Goal: Find specific page/section: Find specific page/section

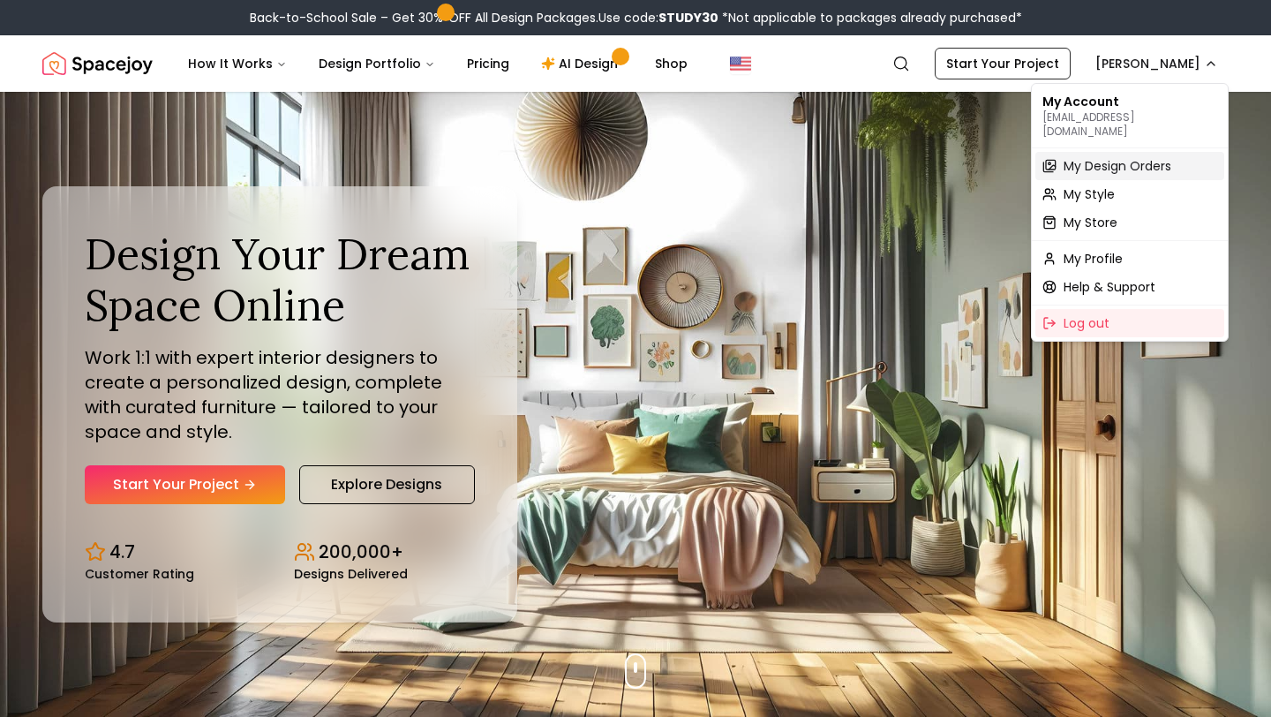
click at [1113, 157] on span "My Design Orders" at bounding box center [1118, 166] width 108 height 18
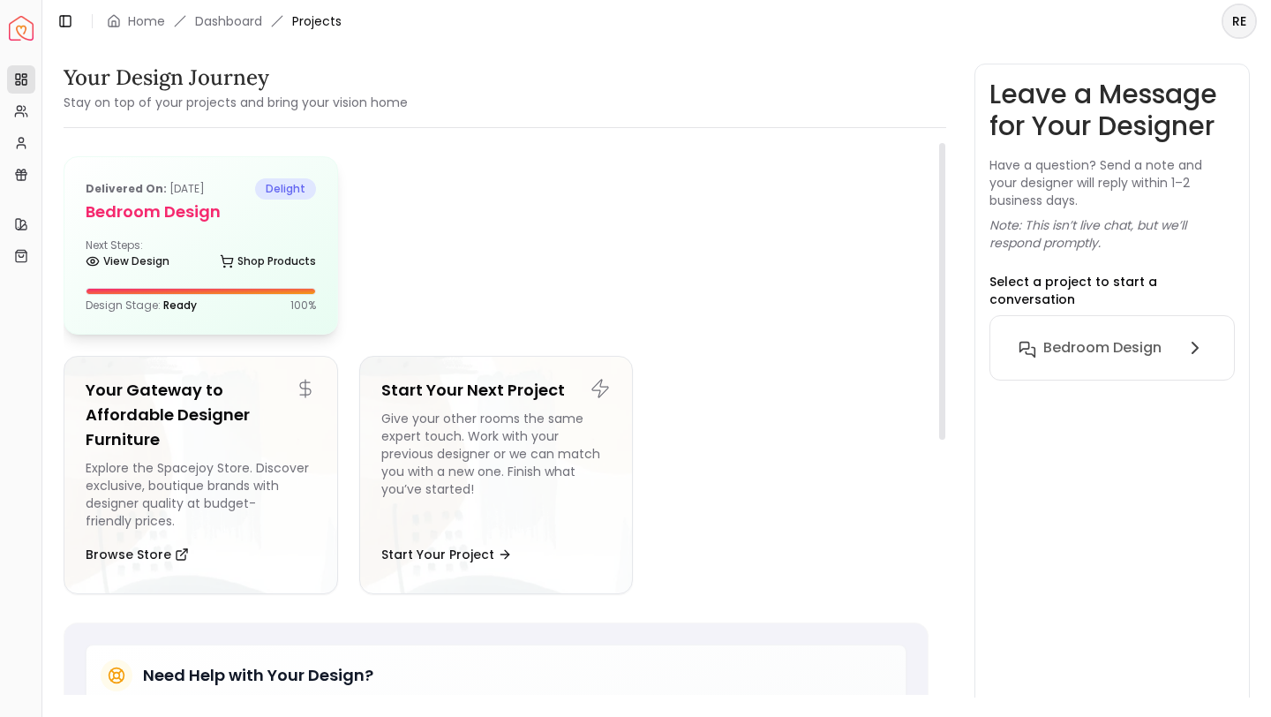
click at [296, 236] on div "Delivered on: [DATE] delight Bedroom design Next Steps: View Design Shop Produc…" at bounding box center [200, 245] width 273 height 177
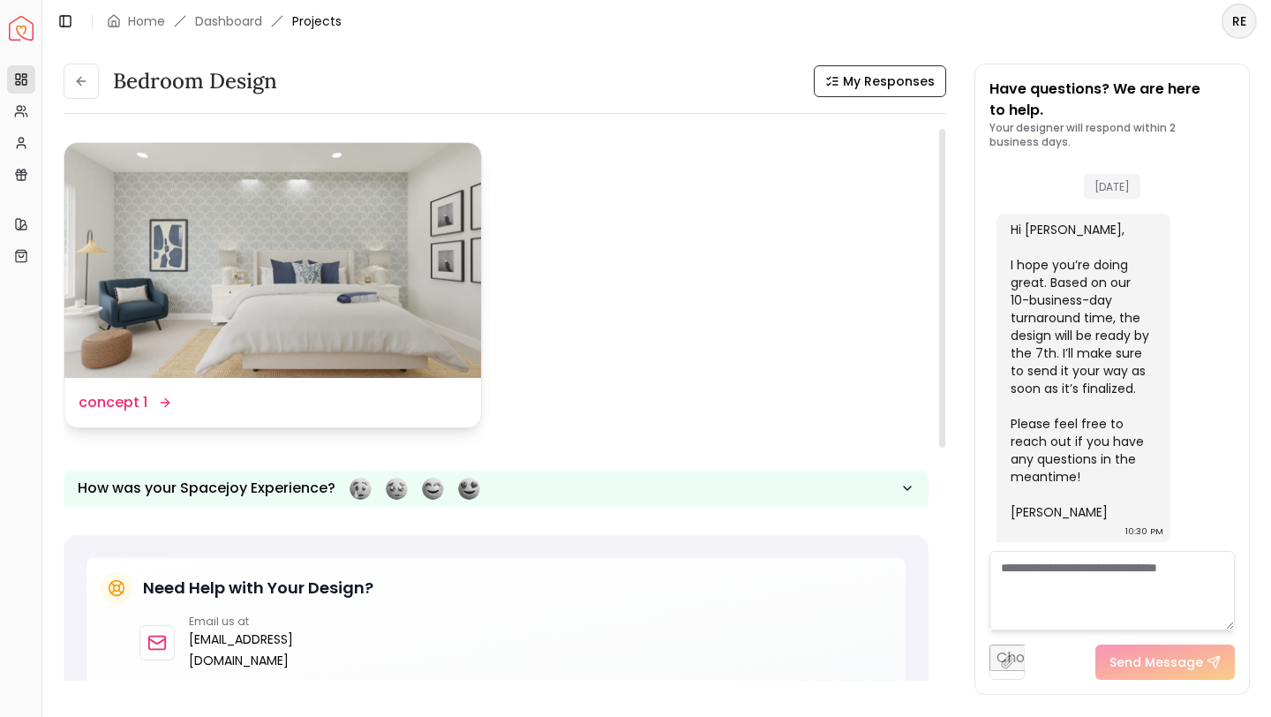
click at [337, 412] on div "Design Name concept 1" at bounding box center [273, 402] width 388 height 21
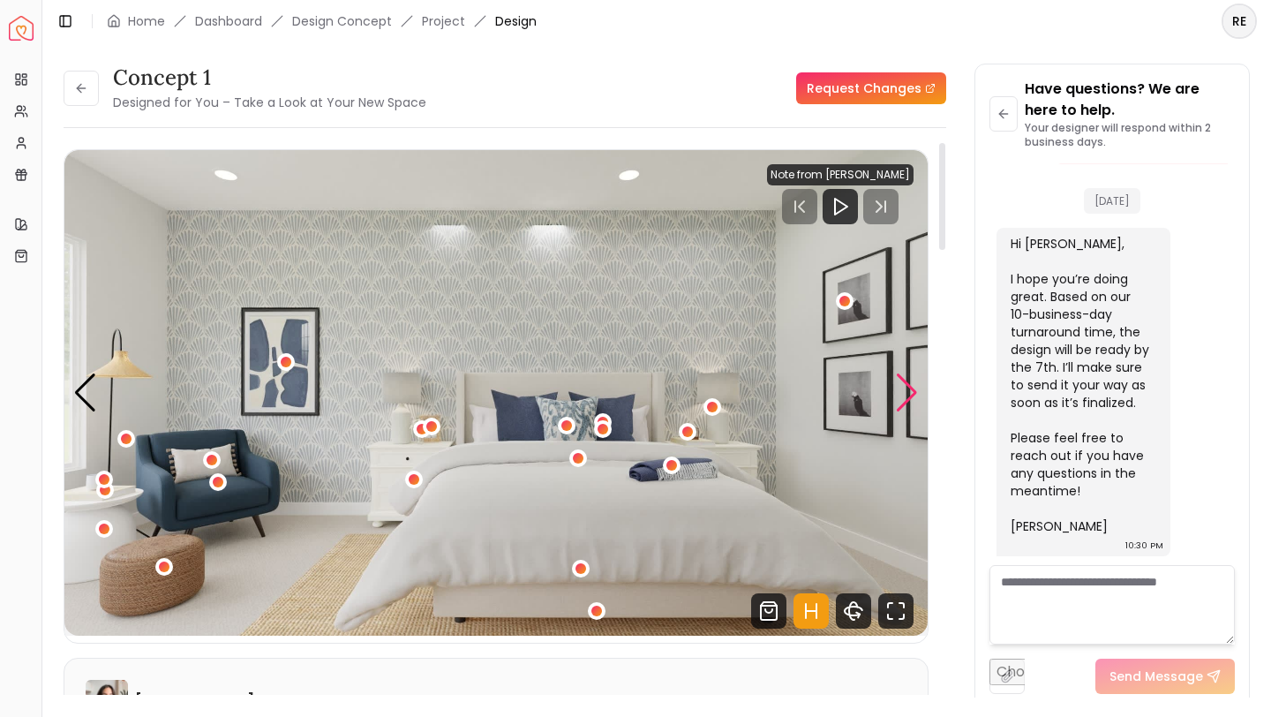
click at [908, 394] on div "Next slide" at bounding box center [907, 392] width 24 height 39
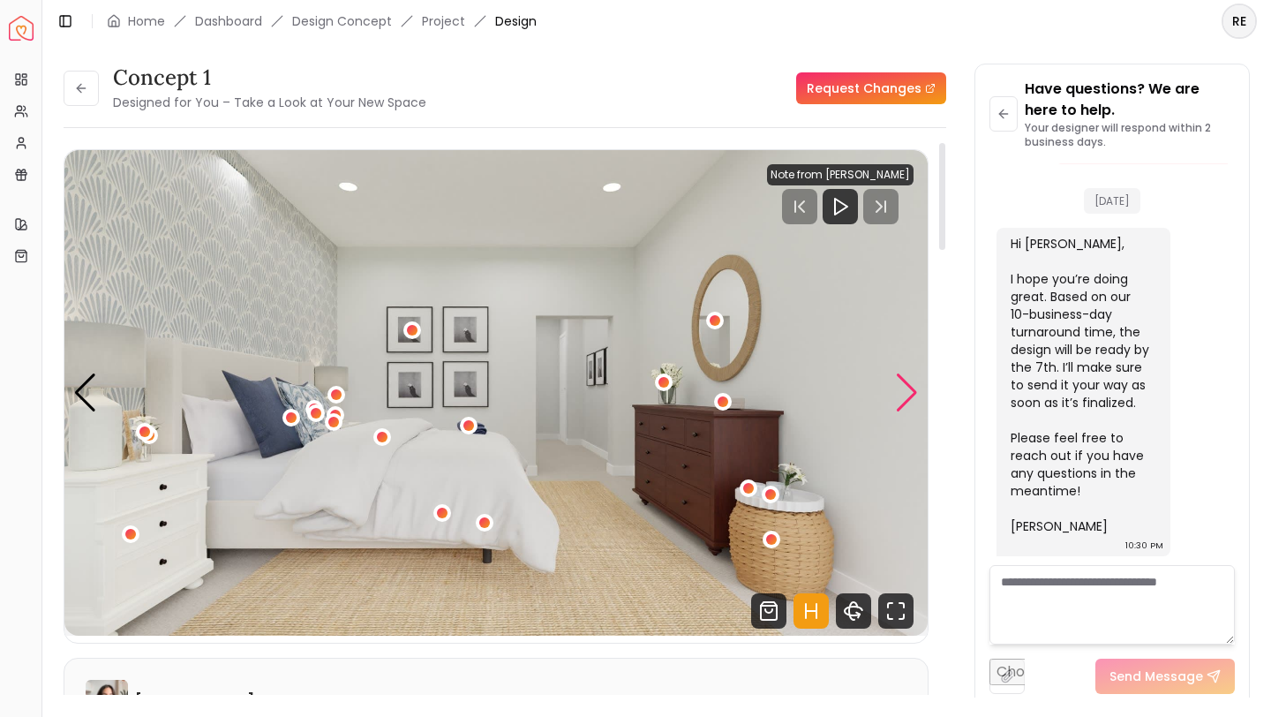
click at [908, 394] on div "Next slide" at bounding box center [907, 392] width 24 height 39
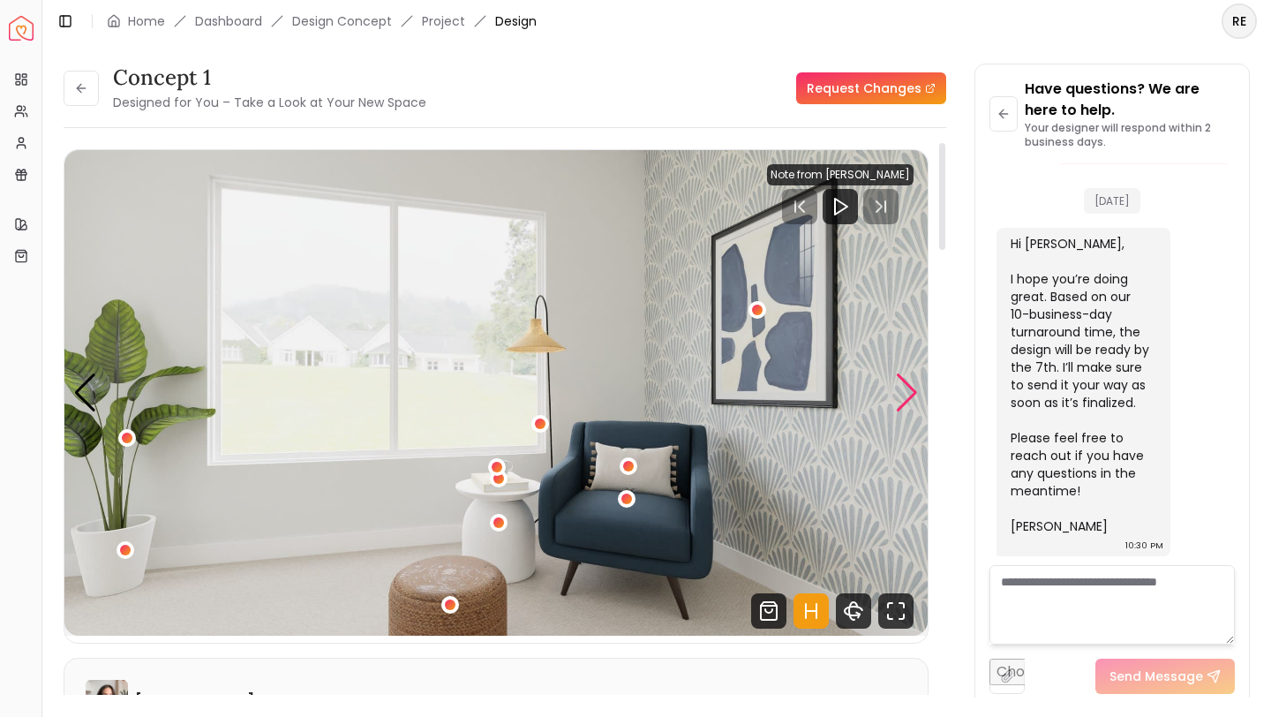
click at [908, 394] on div "Next slide" at bounding box center [907, 392] width 24 height 39
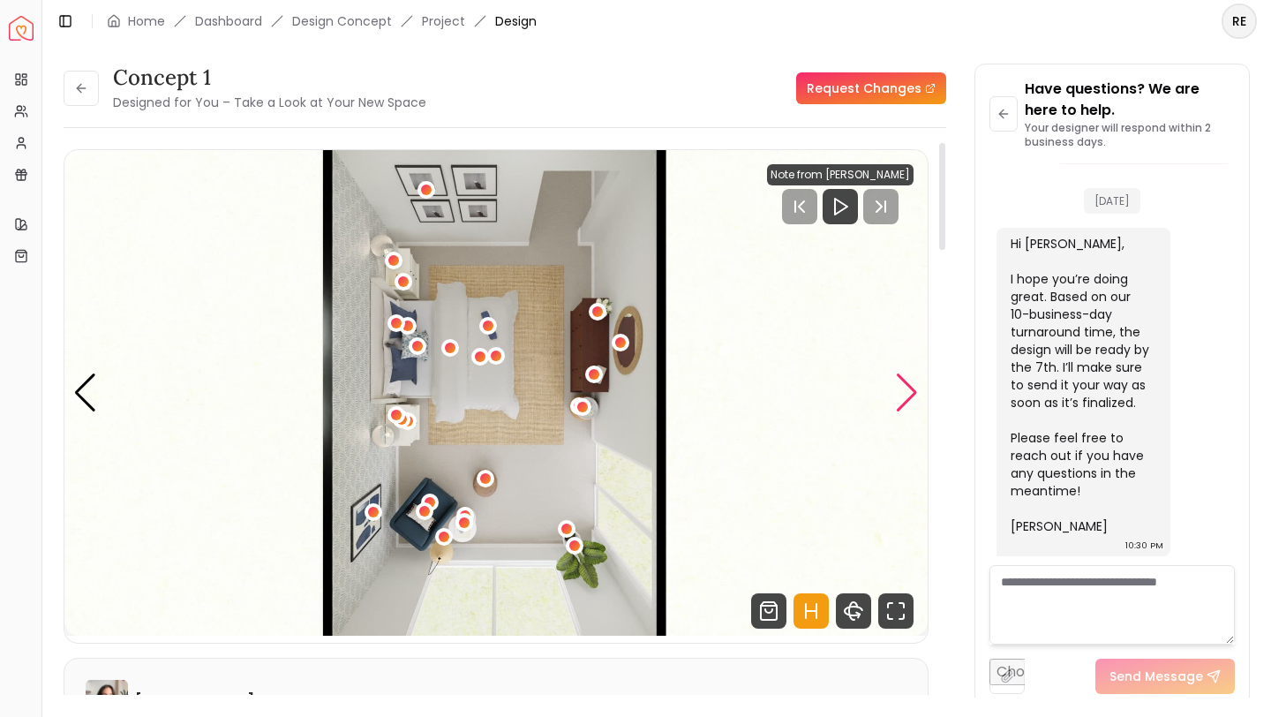
click at [908, 394] on div "Next slide" at bounding box center [907, 392] width 24 height 39
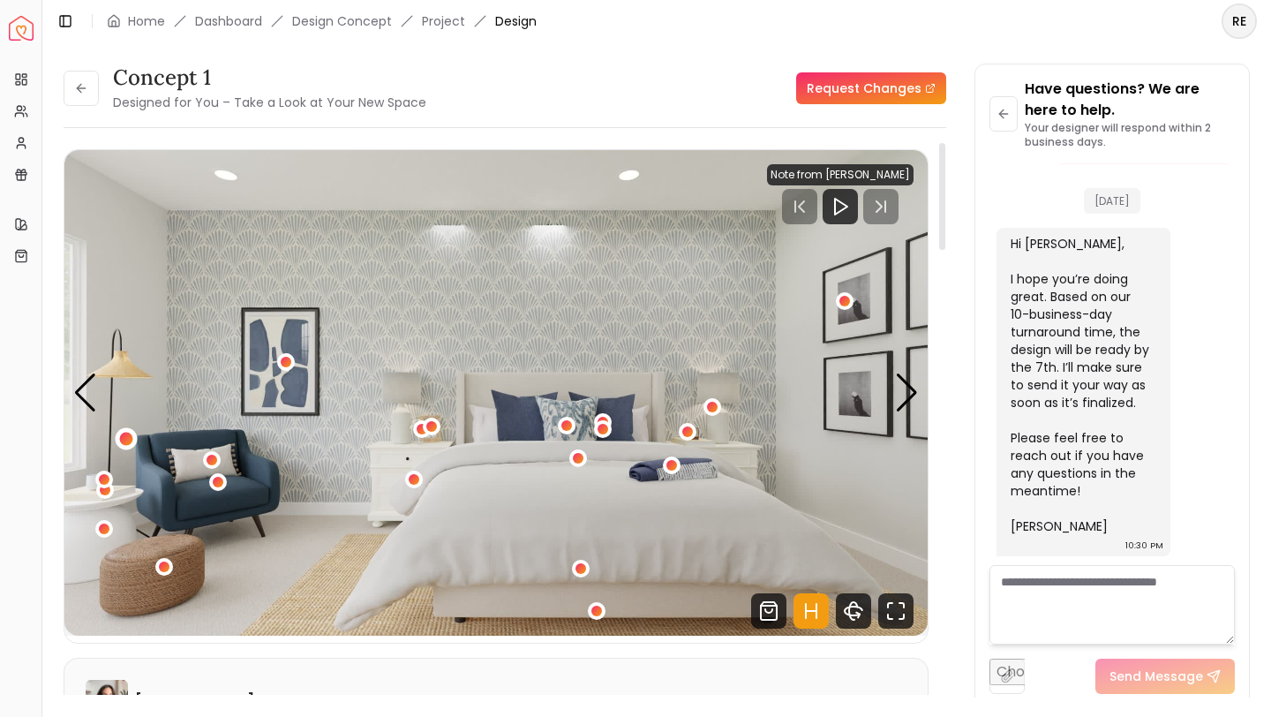
click at [130, 435] on div "1 / 4" at bounding box center [126, 438] width 13 height 13
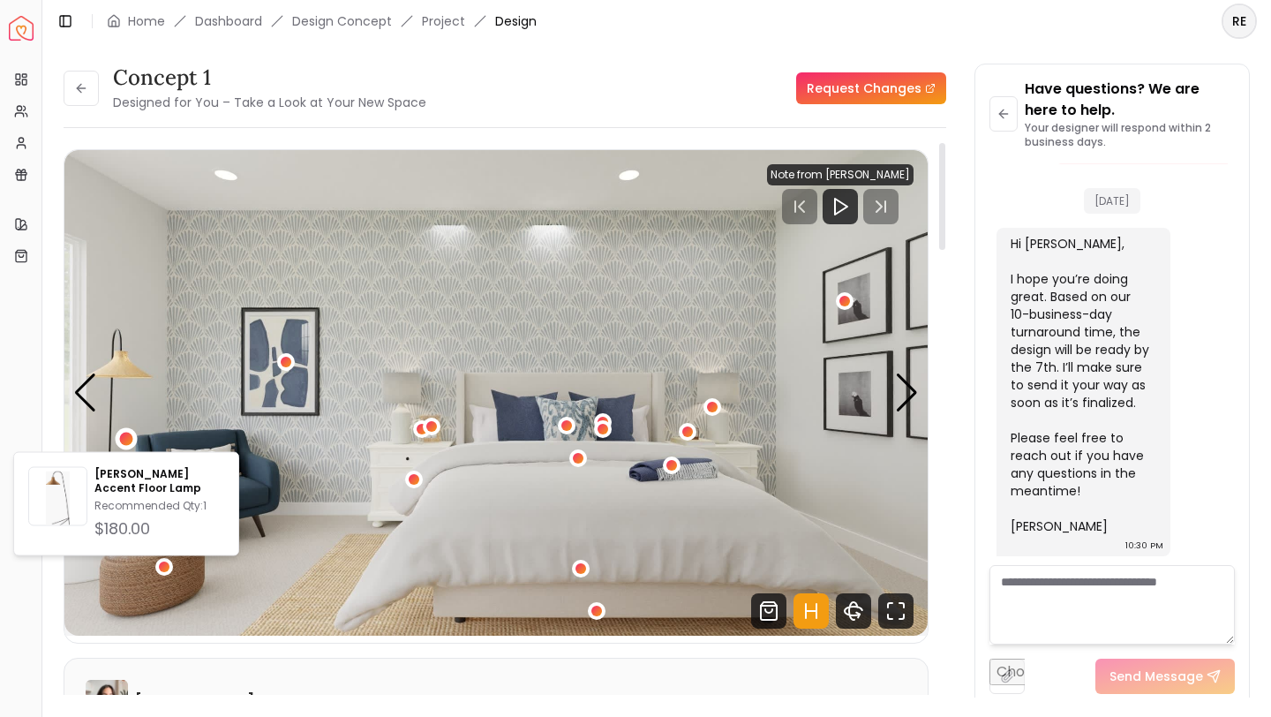
click at [391, 306] on img "1 / 4" at bounding box center [495, 392] width 863 height 485
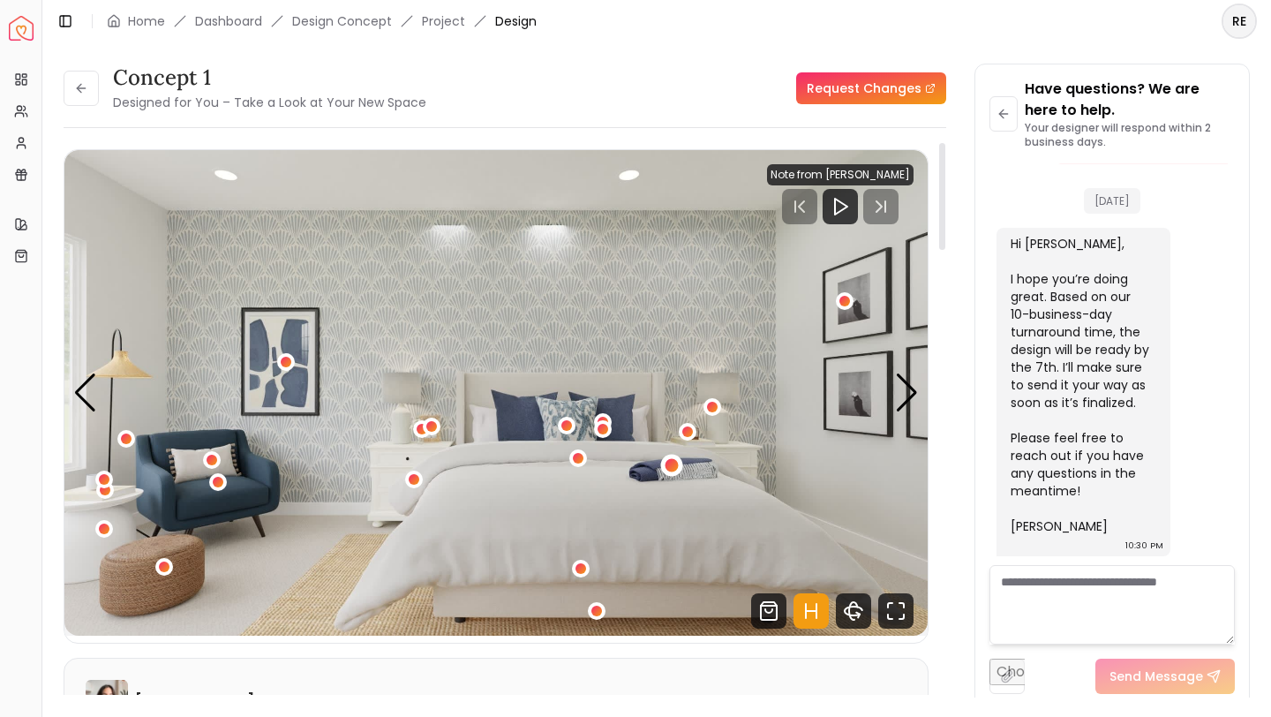
click at [676, 469] on div "1 / 4" at bounding box center [671, 465] width 13 height 13
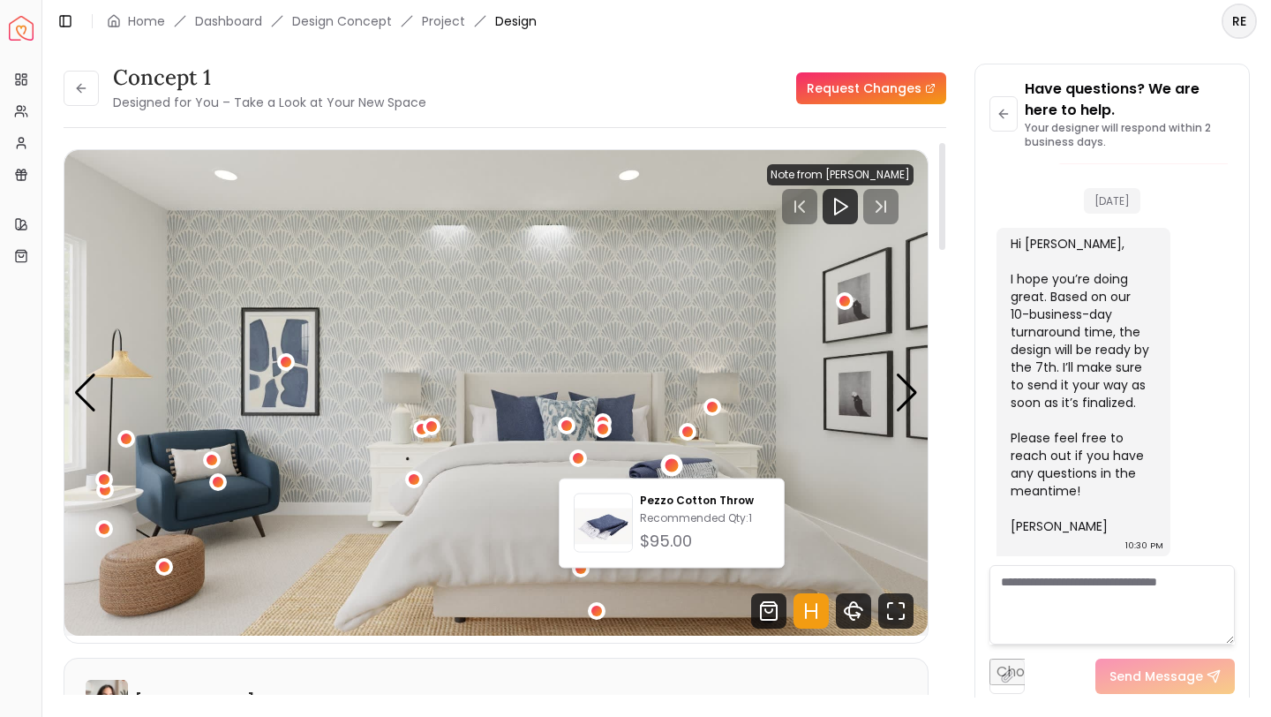
click at [323, 507] on img "1 / 4" at bounding box center [495, 392] width 863 height 485
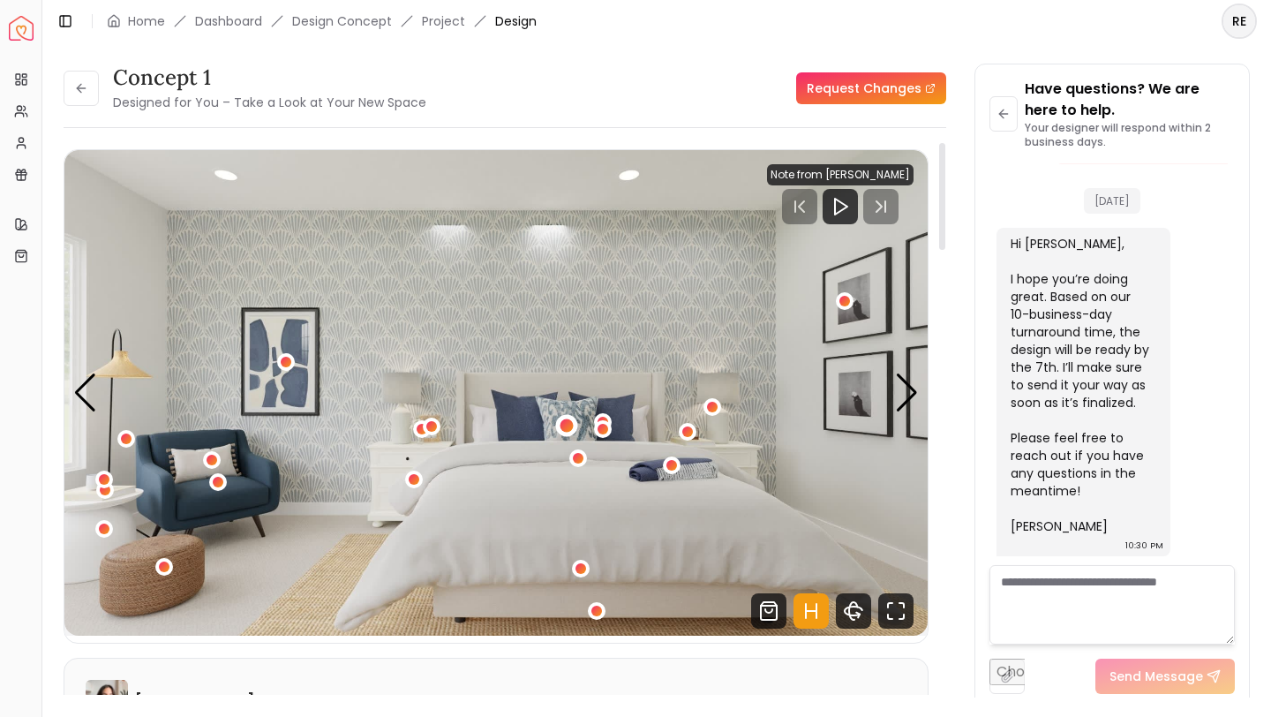
click at [569, 425] on div "1 / 4" at bounding box center [566, 424] width 13 height 13
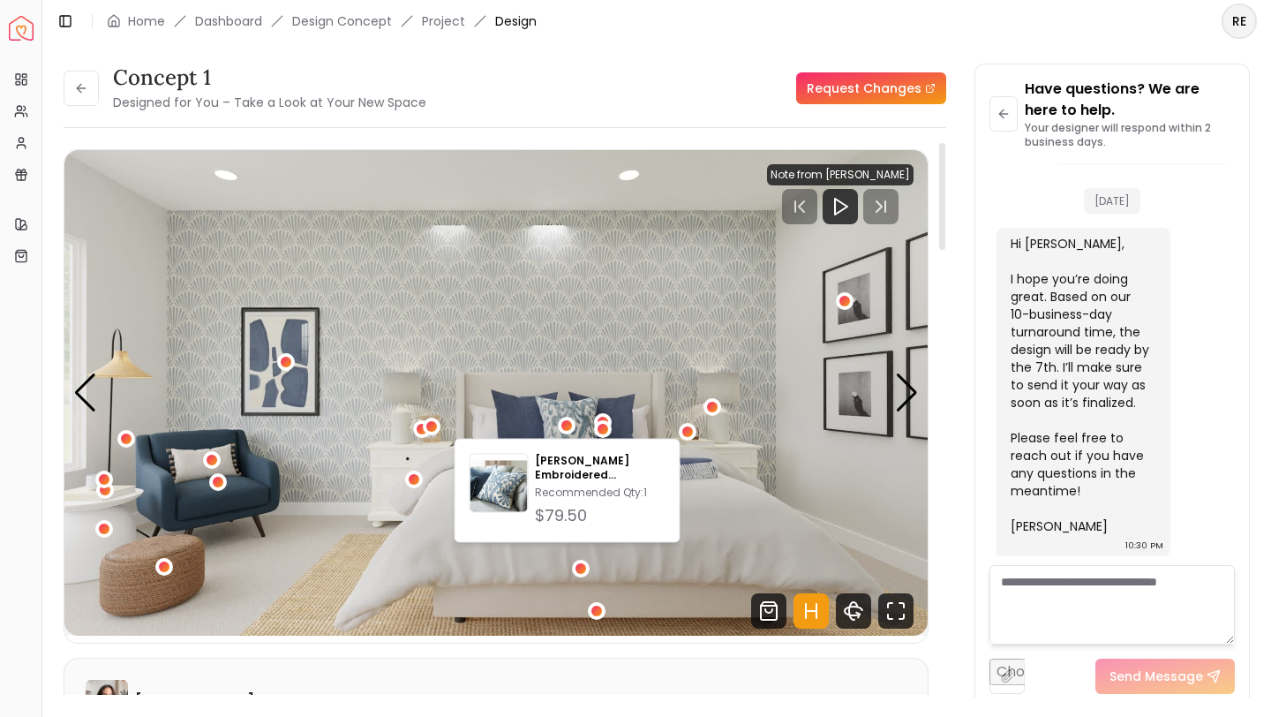
click at [371, 395] on img "1 / 4" at bounding box center [495, 392] width 863 height 485
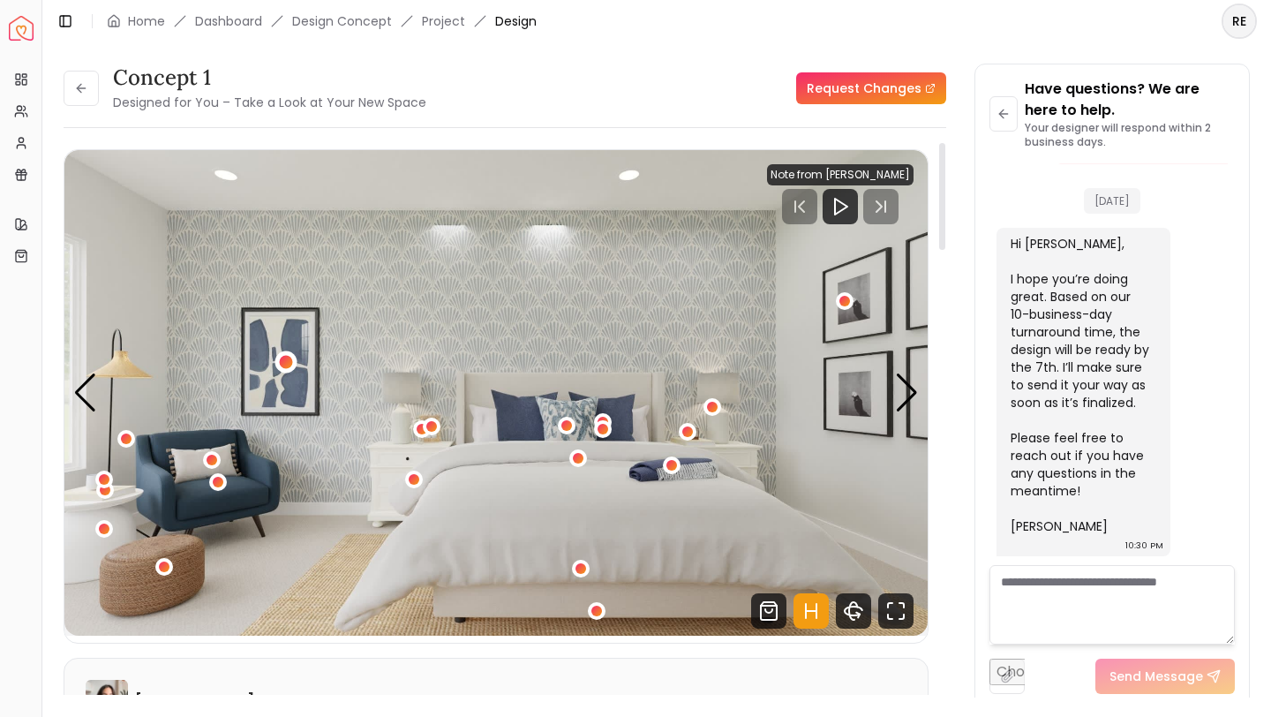
click at [289, 363] on div "1 / 4" at bounding box center [285, 361] width 13 height 13
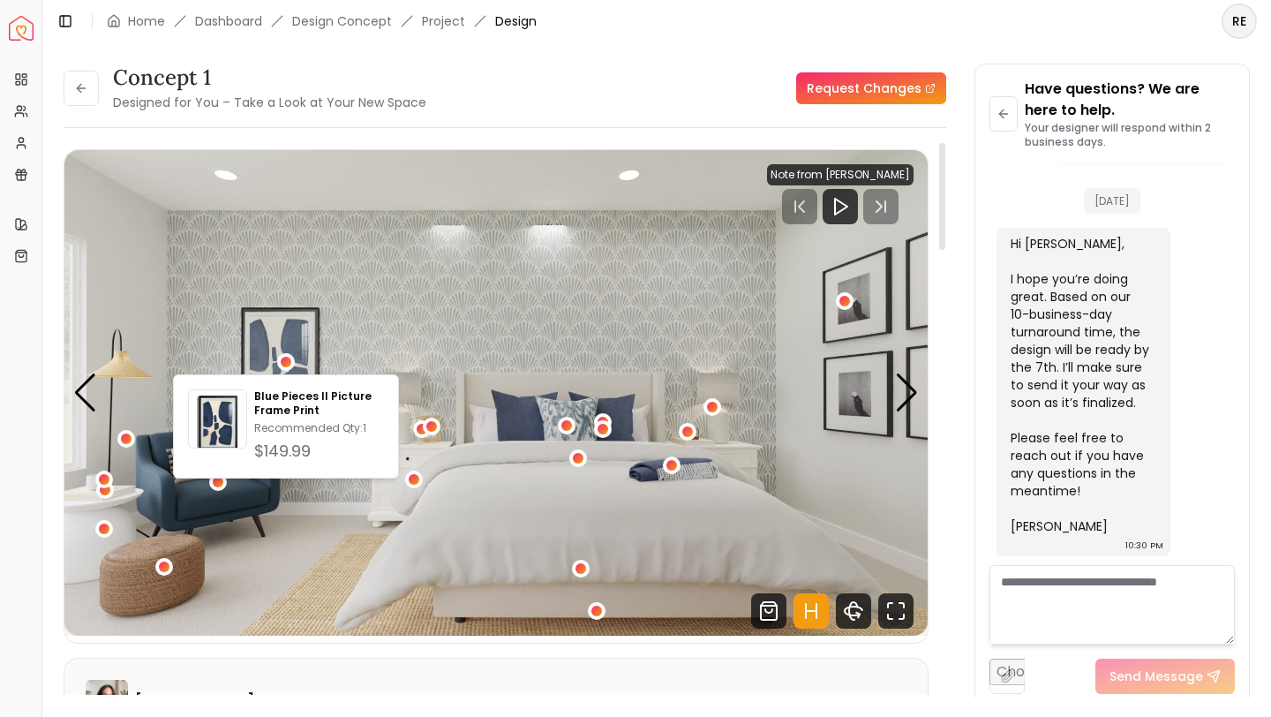
click at [297, 486] on img "1 / 4" at bounding box center [495, 392] width 863 height 485
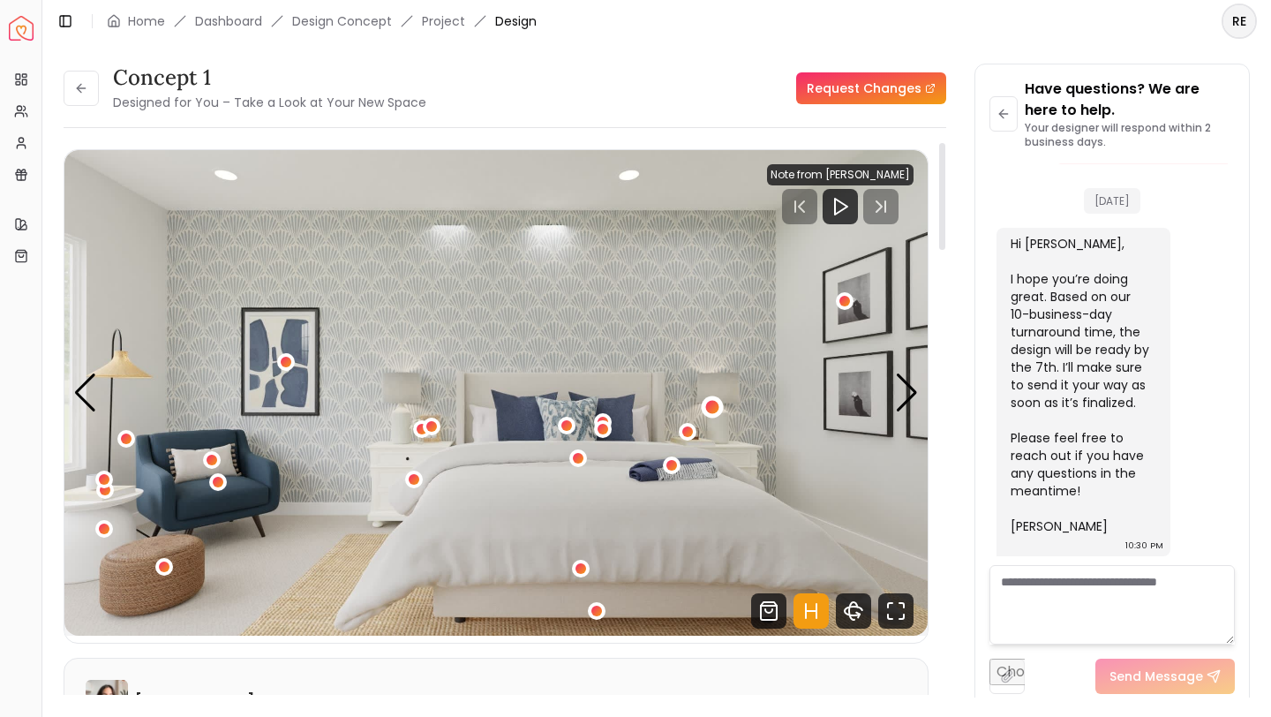
click at [714, 408] on div "1 / 4" at bounding box center [711, 406] width 13 height 13
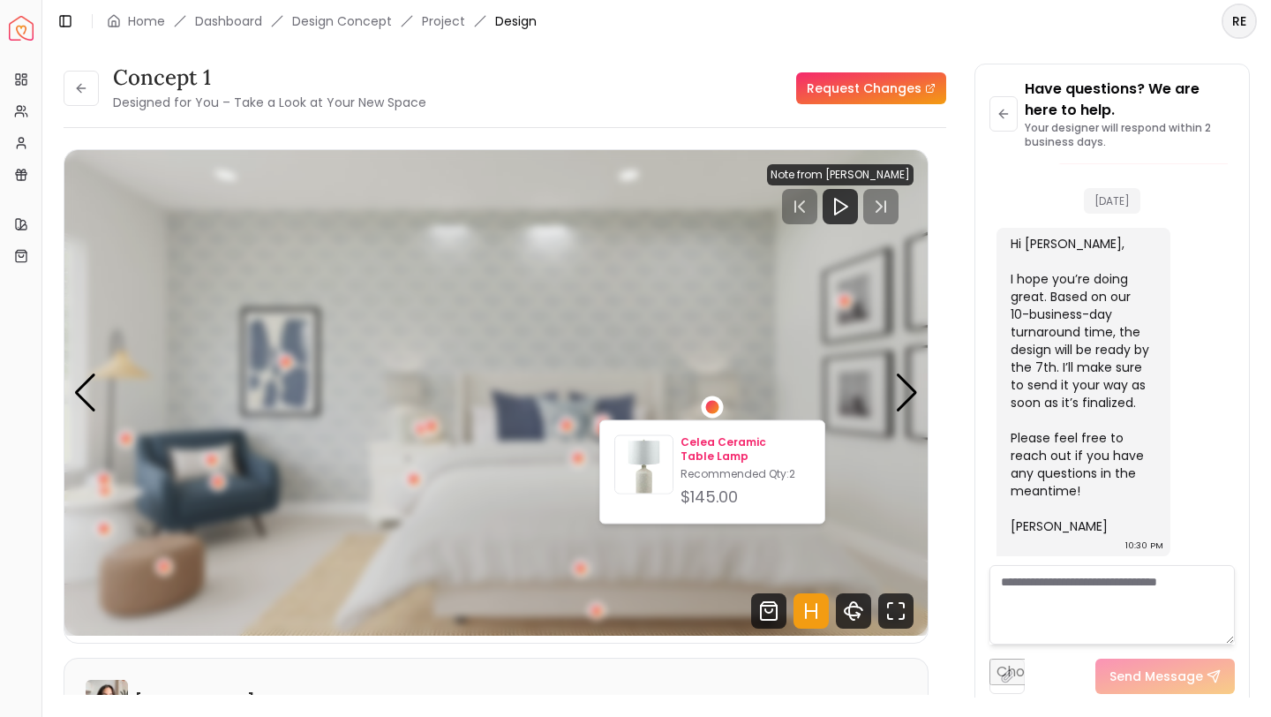
click at [716, 443] on p "Celea Ceramic Table Lamp" at bounding box center [745, 449] width 130 height 28
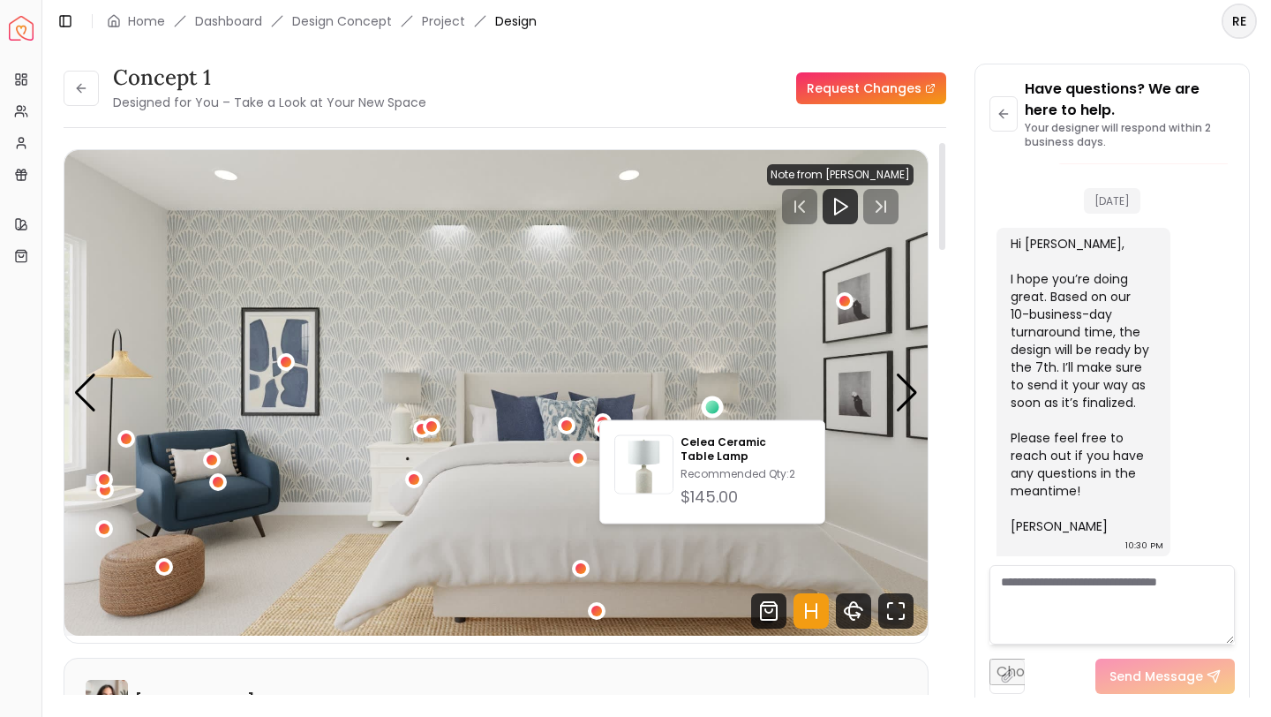
click at [857, 488] on img "1 / 4" at bounding box center [495, 392] width 863 height 485
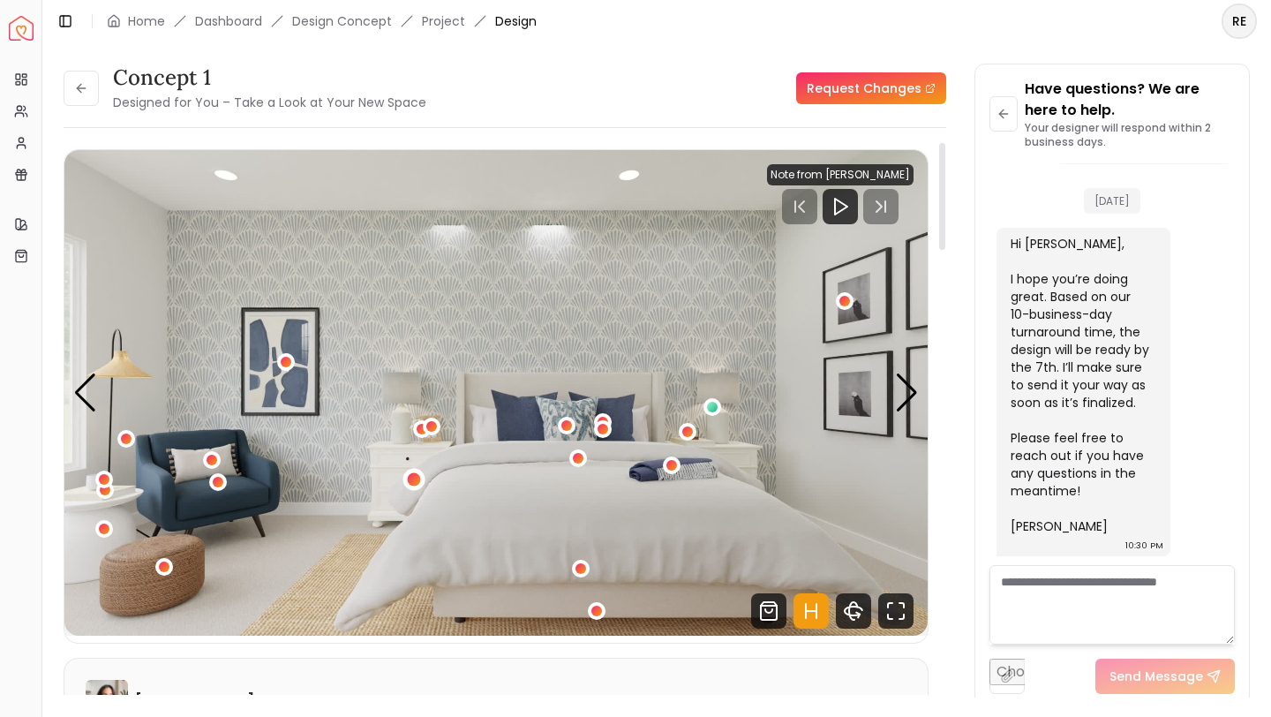
click at [414, 479] on div "1 / 4" at bounding box center [413, 478] width 13 height 13
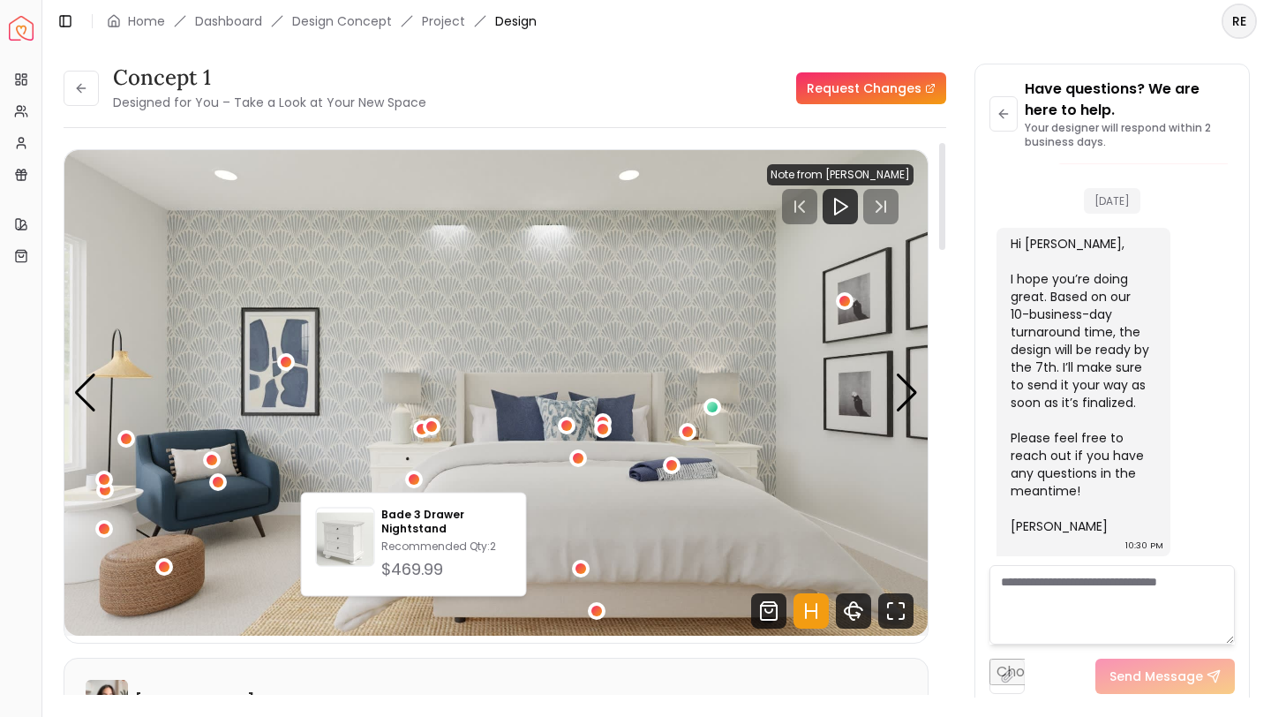
click at [397, 455] on img "1 / 4" at bounding box center [495, 392] width 863 height 485
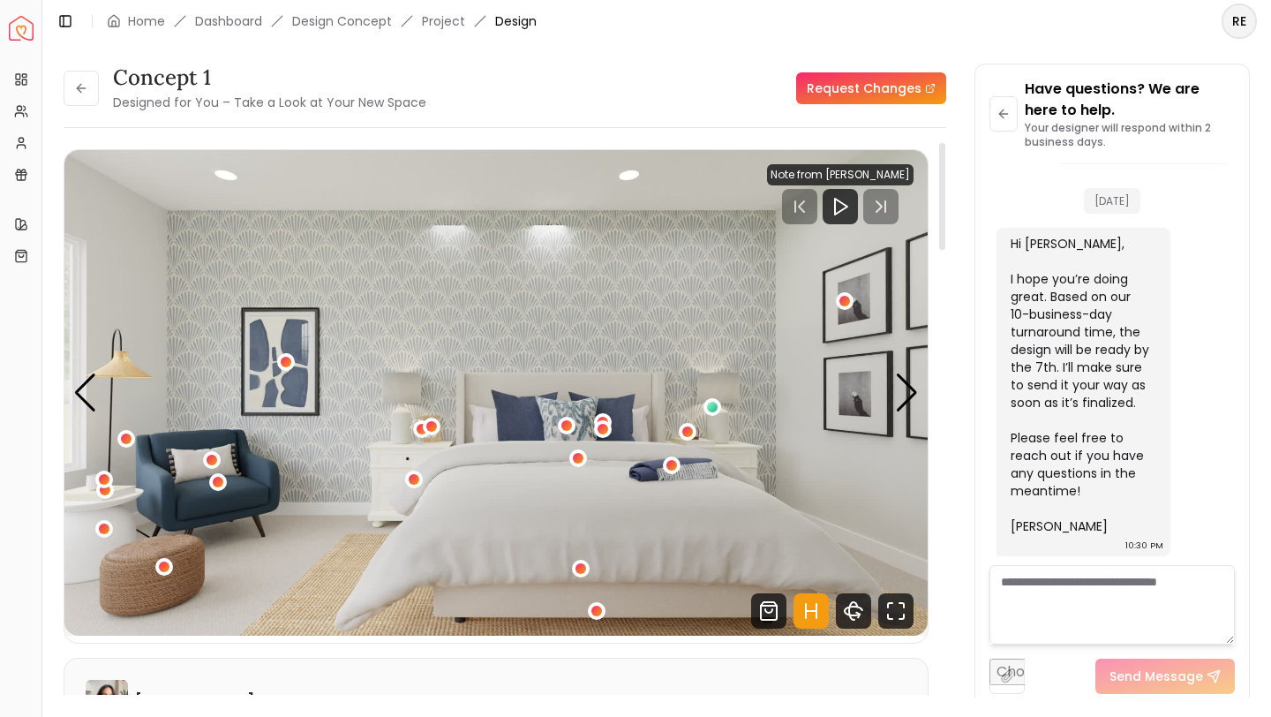
click at [397, 455] on img "1 / 4" at bounding box center [495, 392] width 863 height 485
click at [417, 479] on div "1 / 4" at bounding box center [413, 478] width 13 height 13
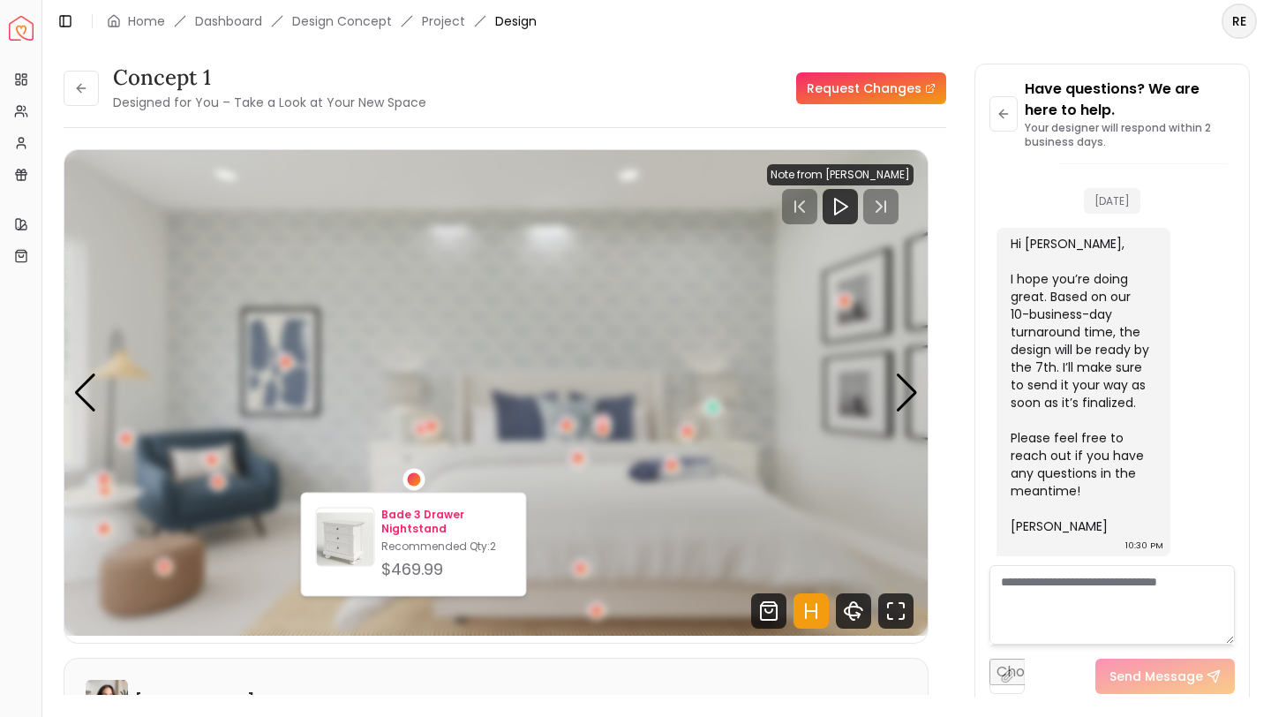
click at [392, 522] on p "Bade 3 Drawer Nightstand" at bounding box center [446, 521] width 130 height 28
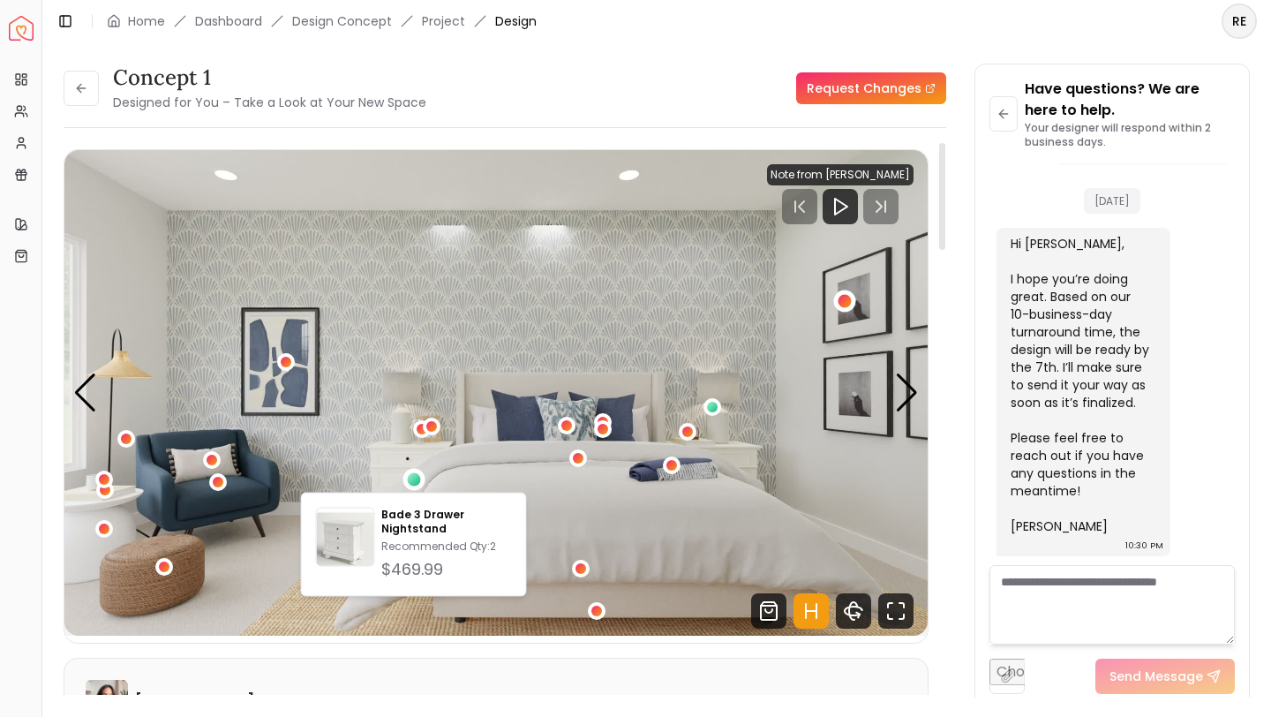
click at [852, 301] on div "1 / 4" at bounding box center [845, 300] width 22 height 22
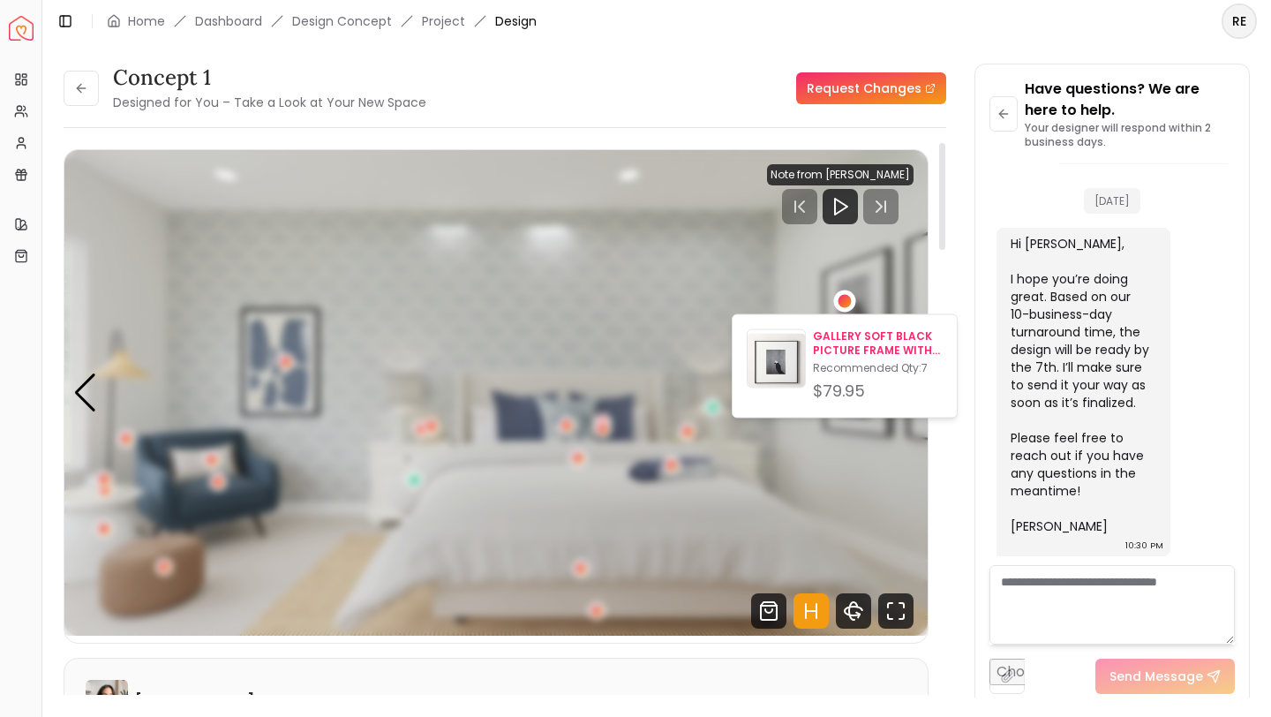
click at [862, 344] on p "GALLERY SOFT BLACK PICTURE FRAME WITH WHITE MAT" at bounding box center [878, 343] width 130 height 28
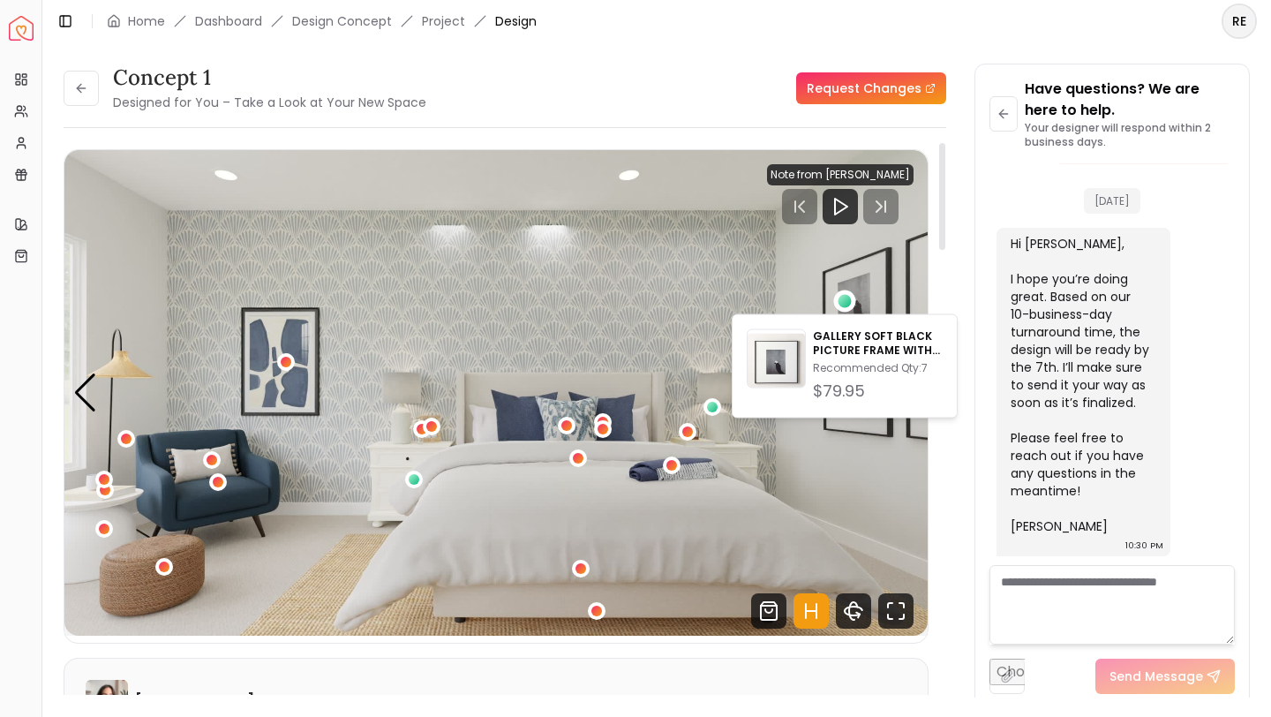
click at [583, 217] on img "1 / 4" at bounding box center [495, 392] width 863 height 485
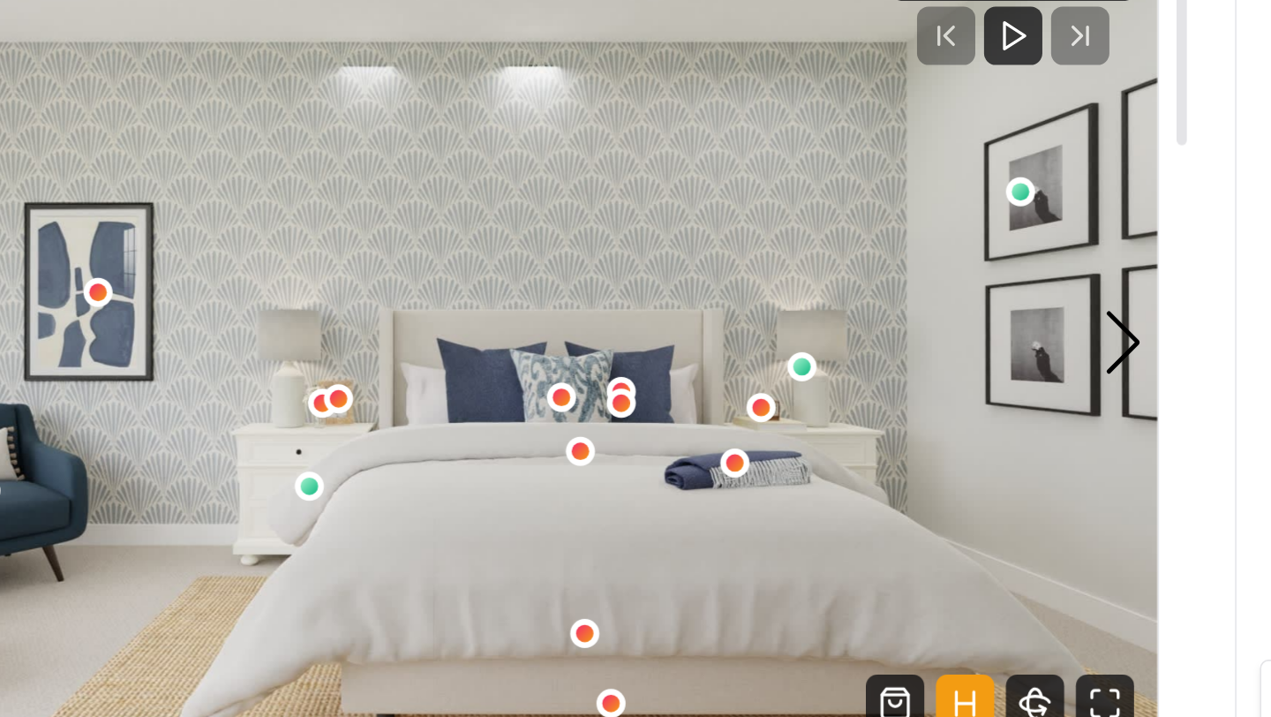
scroll to position [19, 0]
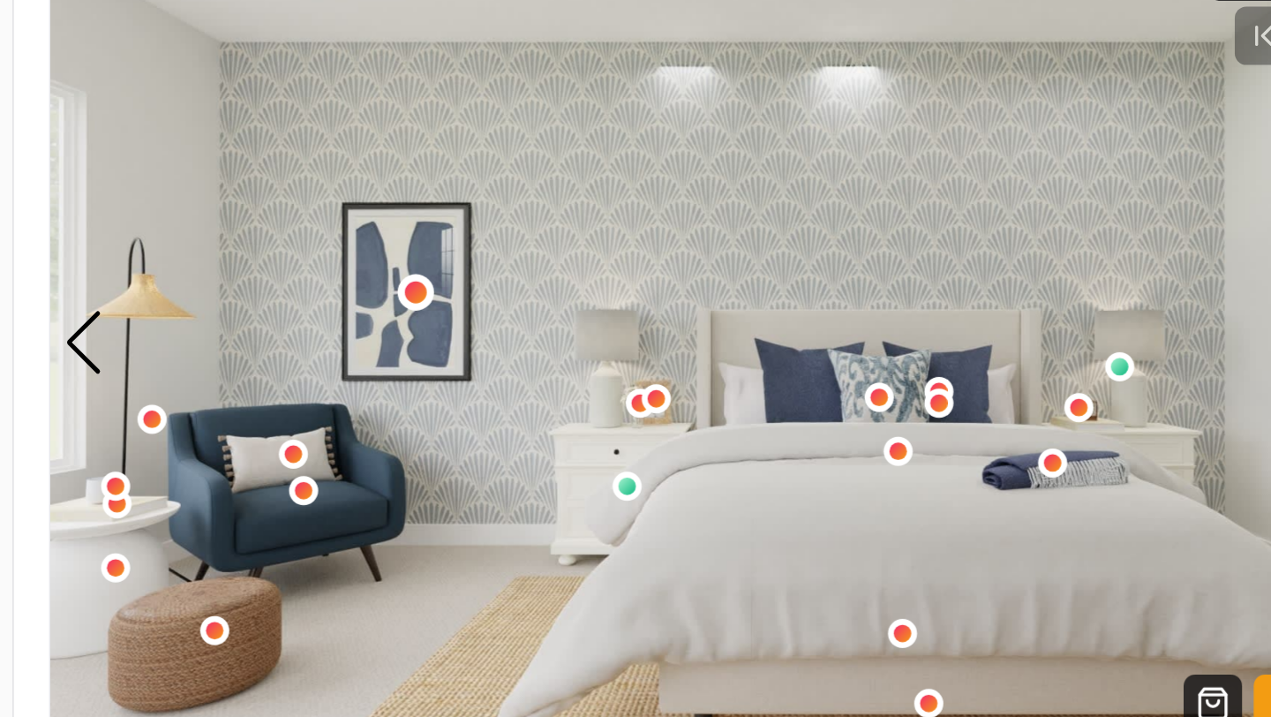
click at [284, 338] on div "1 / 4" at bounding box center [285, 341] width 13 height 13
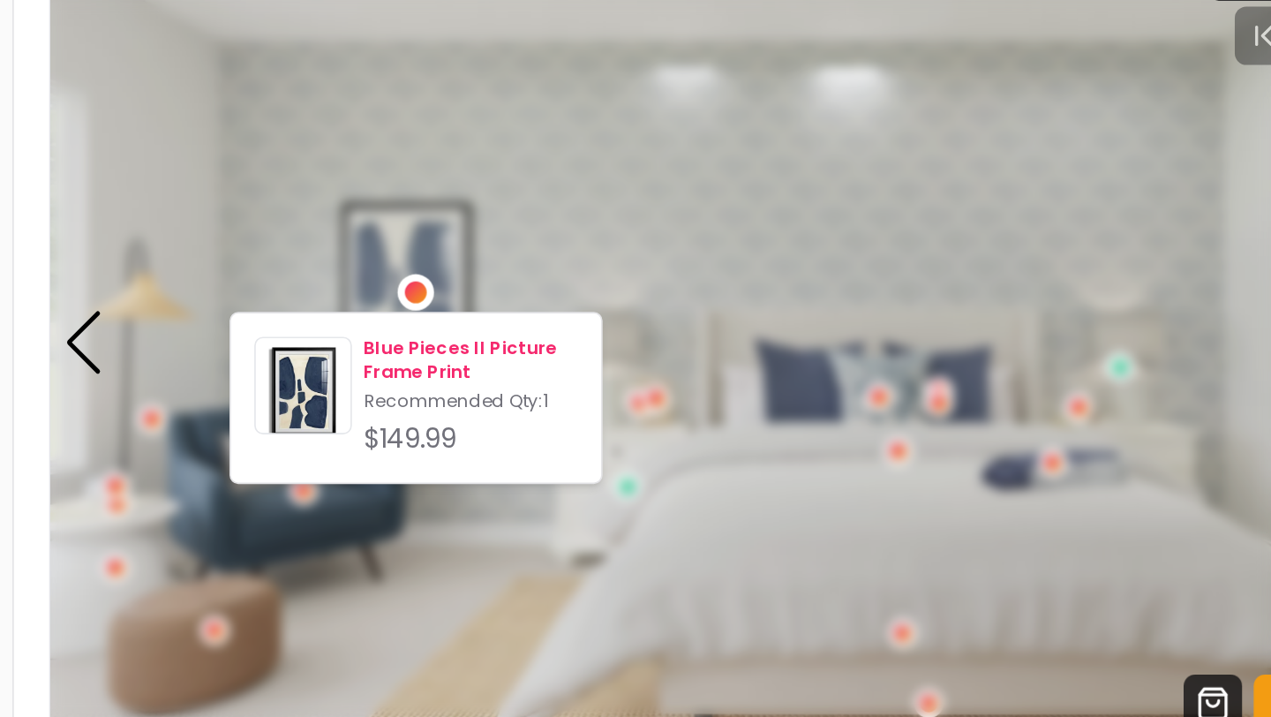
click at [279, 384] on p "Blue Pieces II Picture Frame Print" at bounding box center [319, 384] width 130 height 28
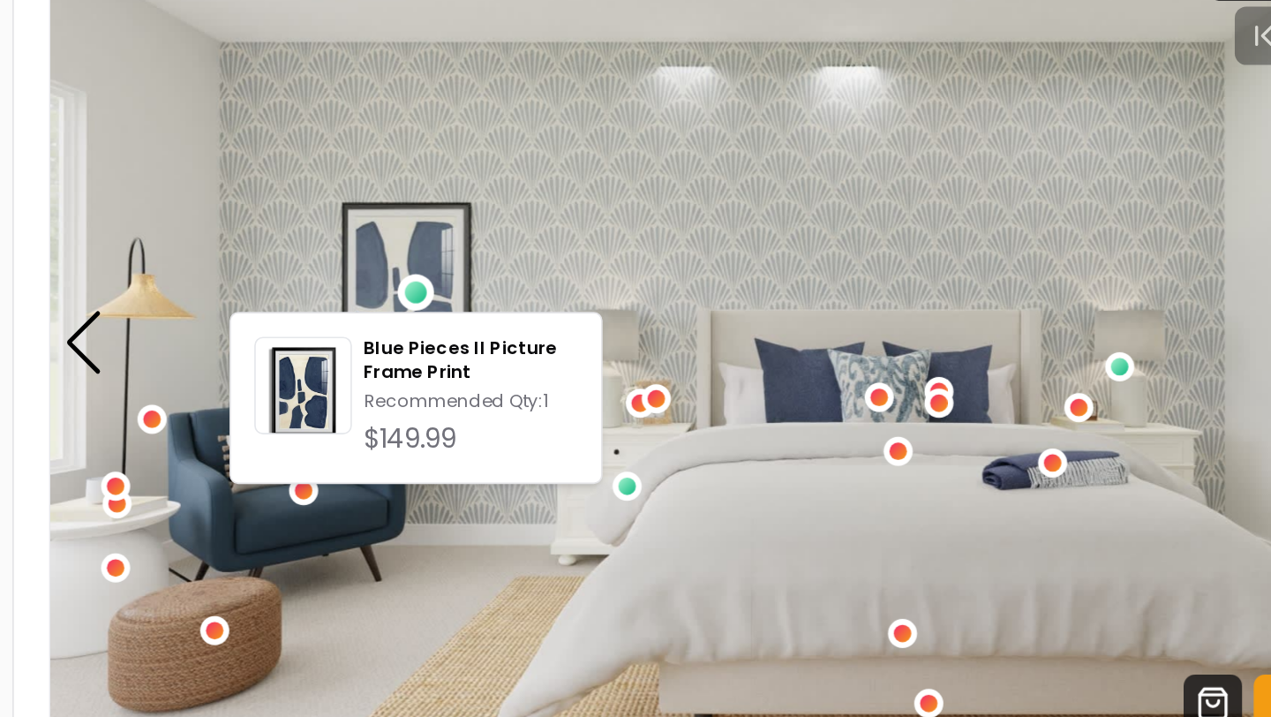
click at [432, 244] on img "1 / 4" at bounding box center [495, 373] width 863 height 485
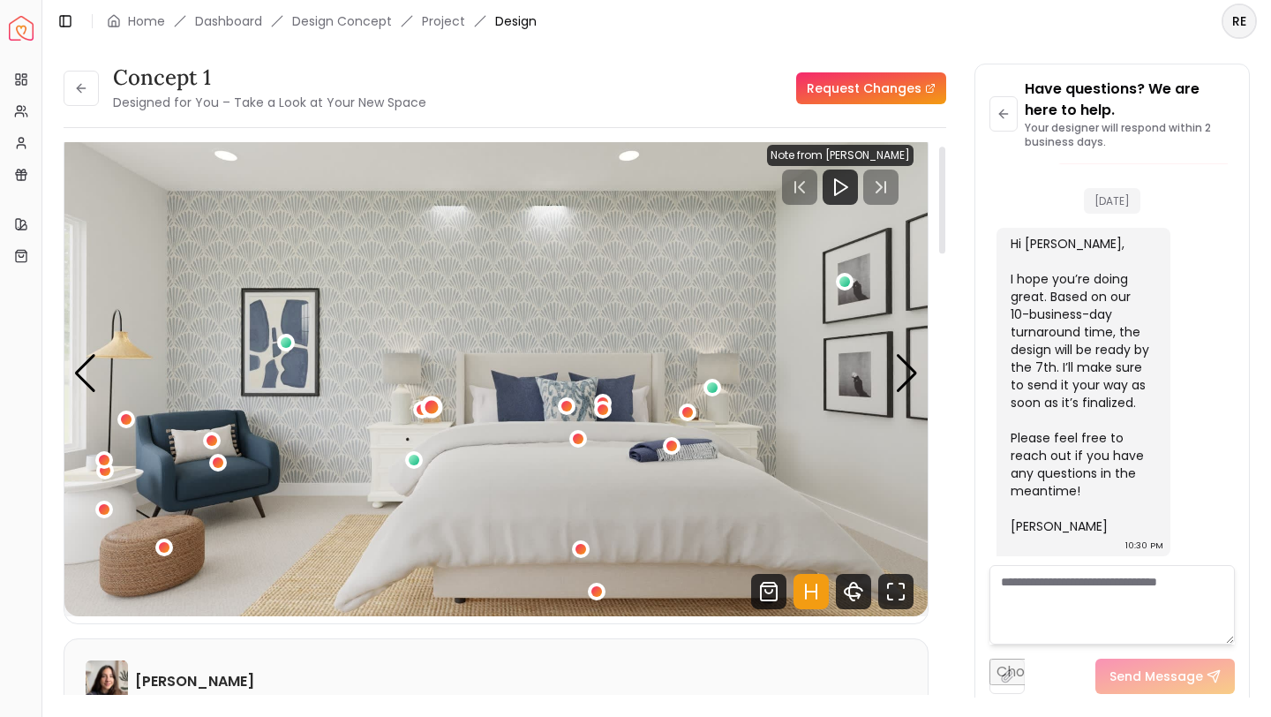
click at [427, 407] on div "1 / 4" at bounding box center [431, 407] width 13 height 13
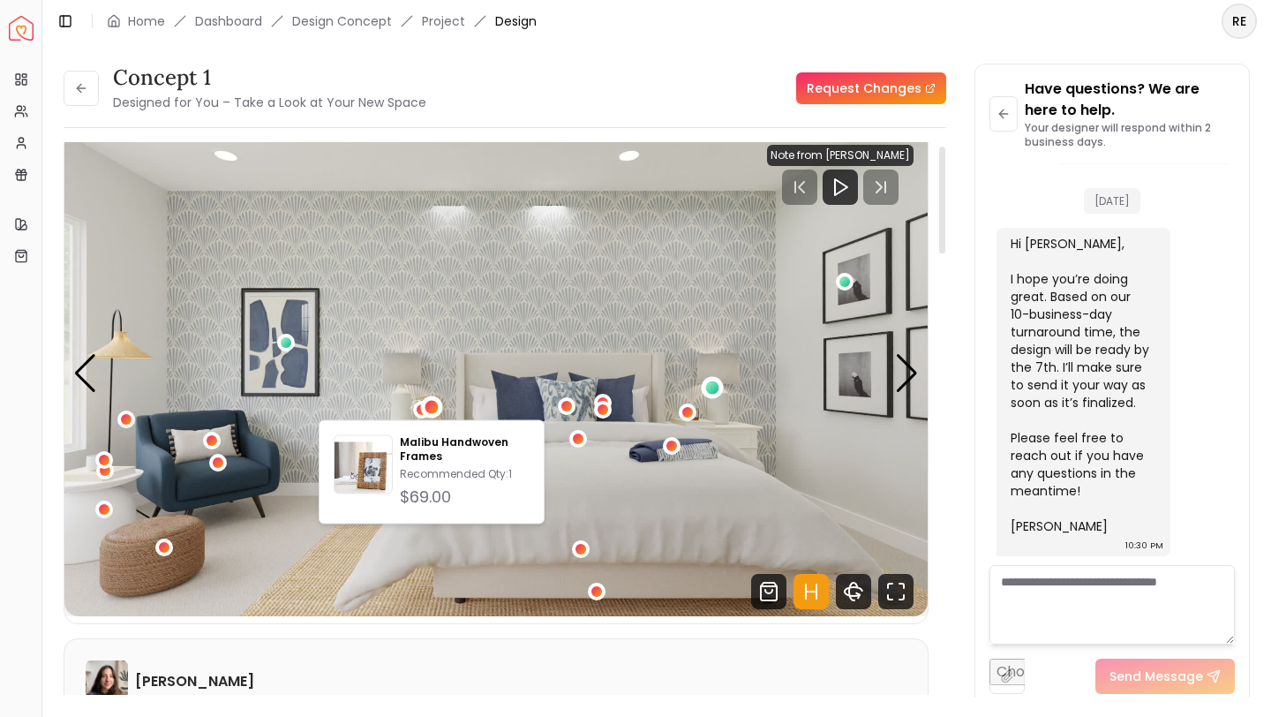
click at [710, 390] on div "1 / 4" at bounding box center [711, 386] width 13 height 13
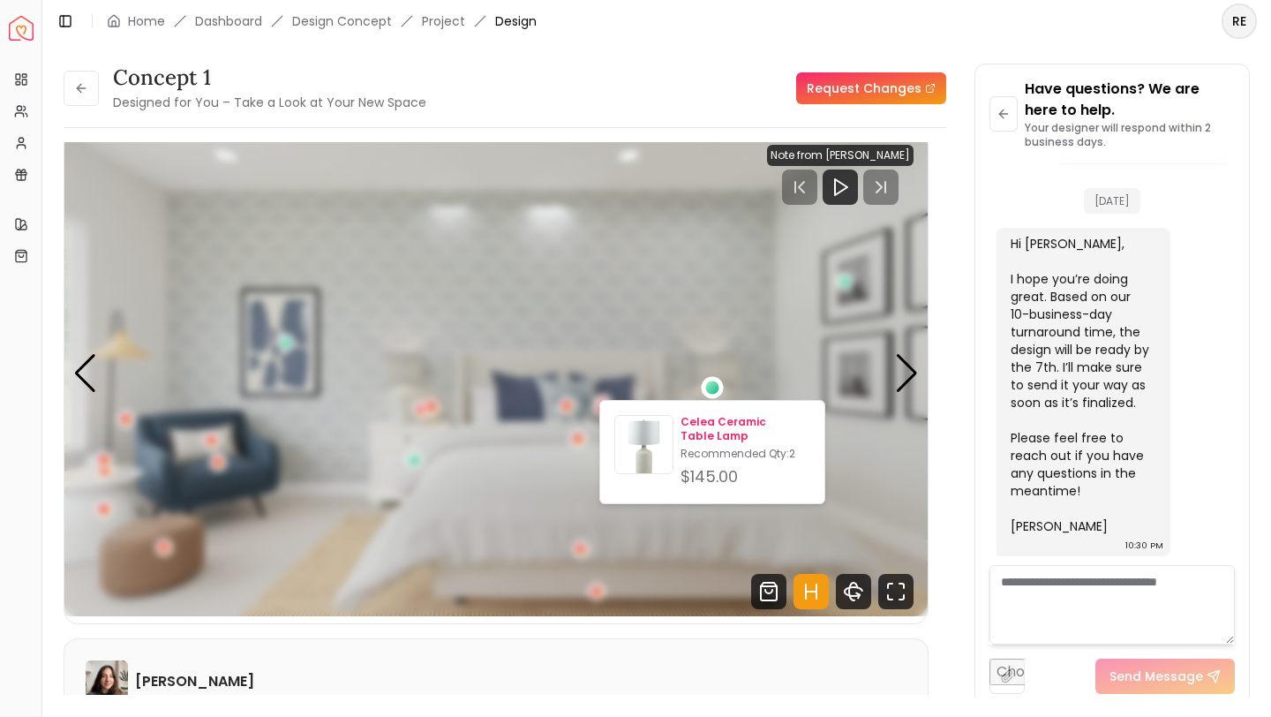
click at [712, 435] on p "Celea Ceramic Table Lamp" at bounding box center [745, 429] width 130 height 28
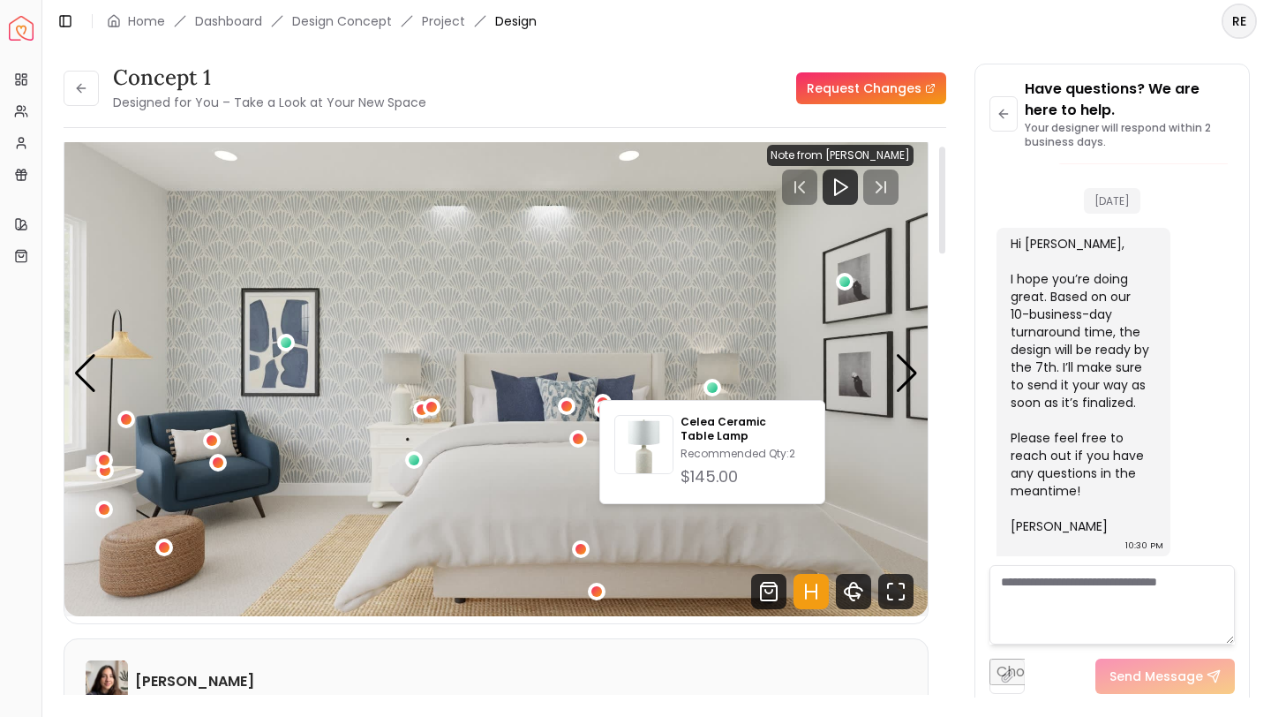
click at [297, 351] on img "1 / 4" at bounding box center [495, 373] width 863 height 485
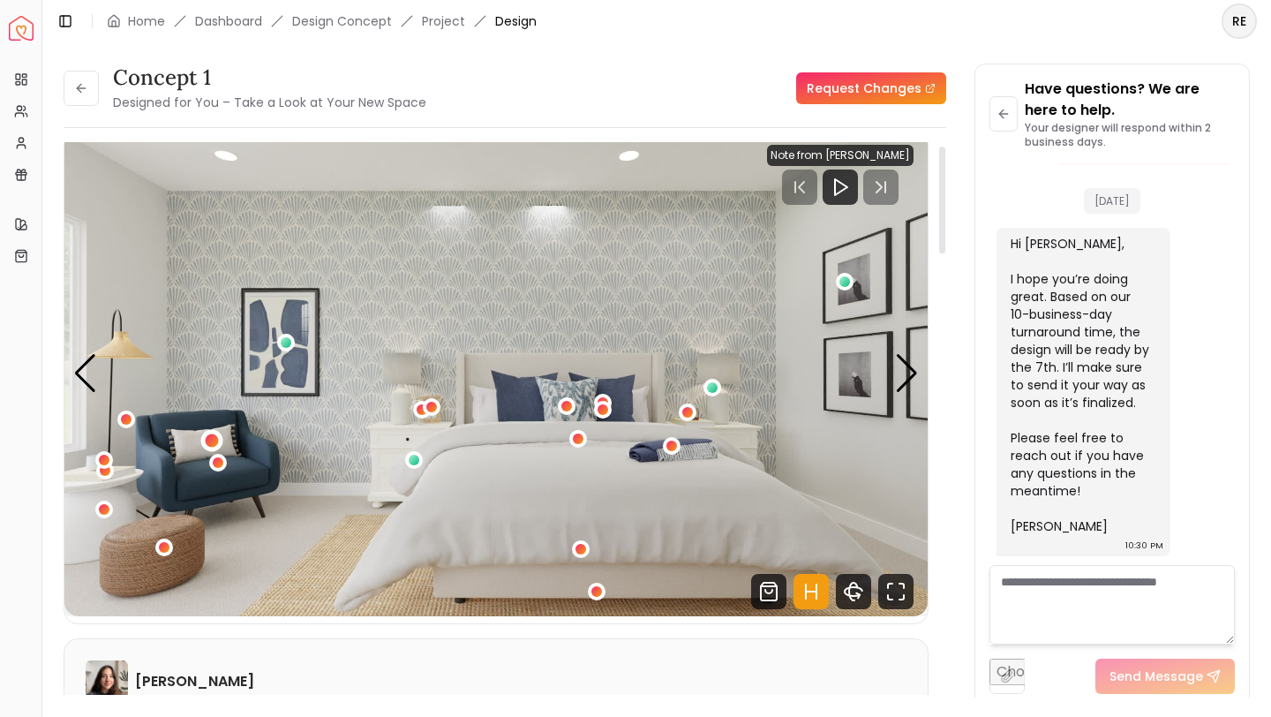
click at [215, 440] on div "1 / 4" at bounding box center [212, 440] width 13 height 13
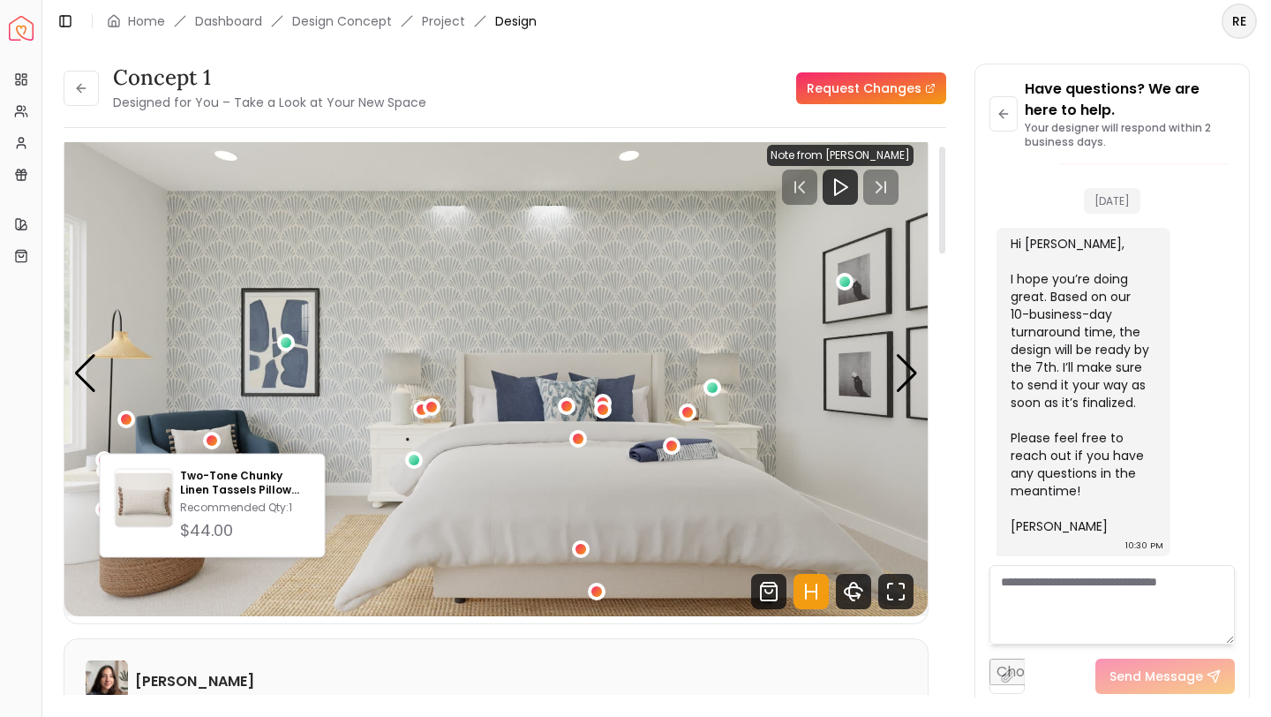
click at [483, 254] on img "1 / 4" at bounding box center [495, 373] width 863 height 485
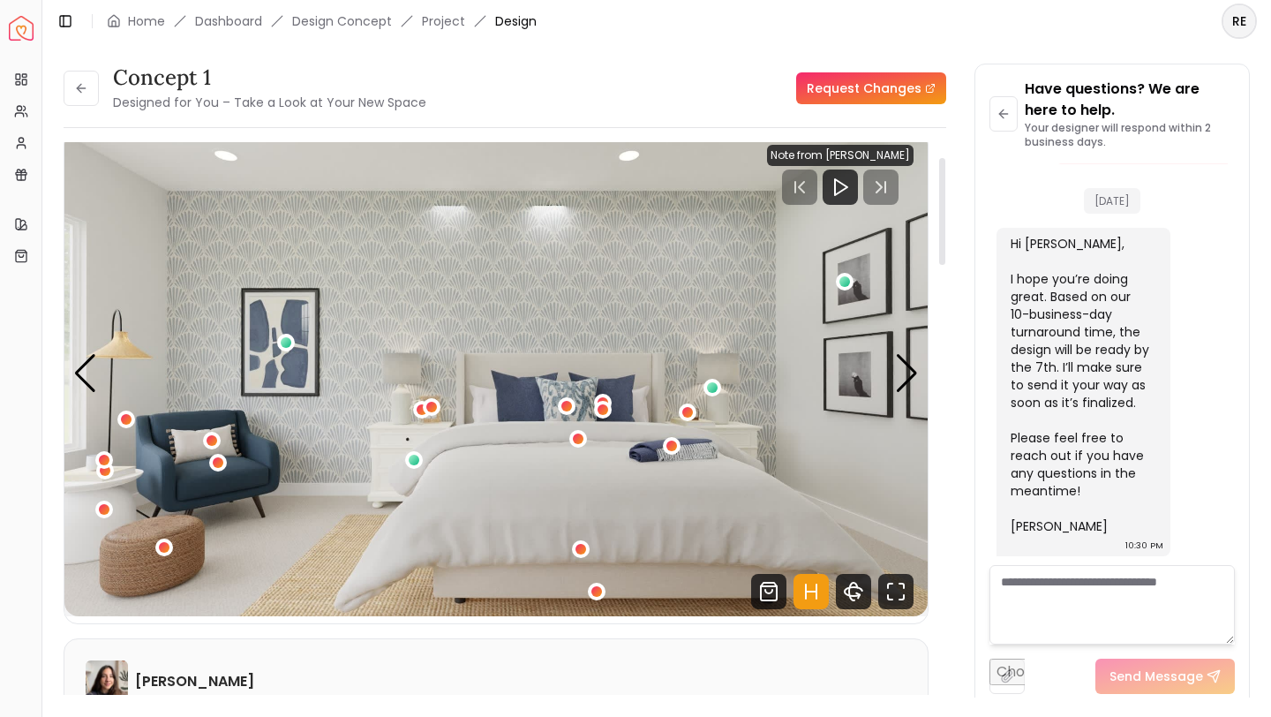
scroll to position [98, 0]
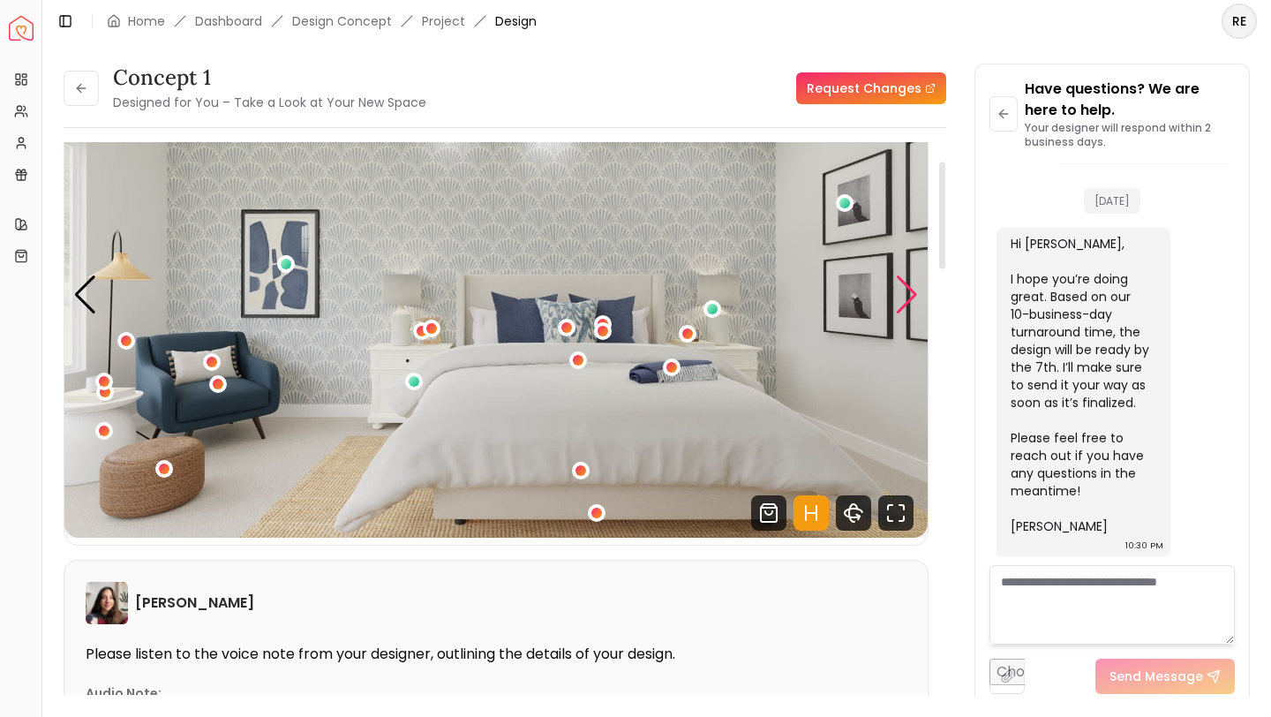
click at [910, 286] on div "Next slide" at bounding box center [907, 294] width 24 height 39
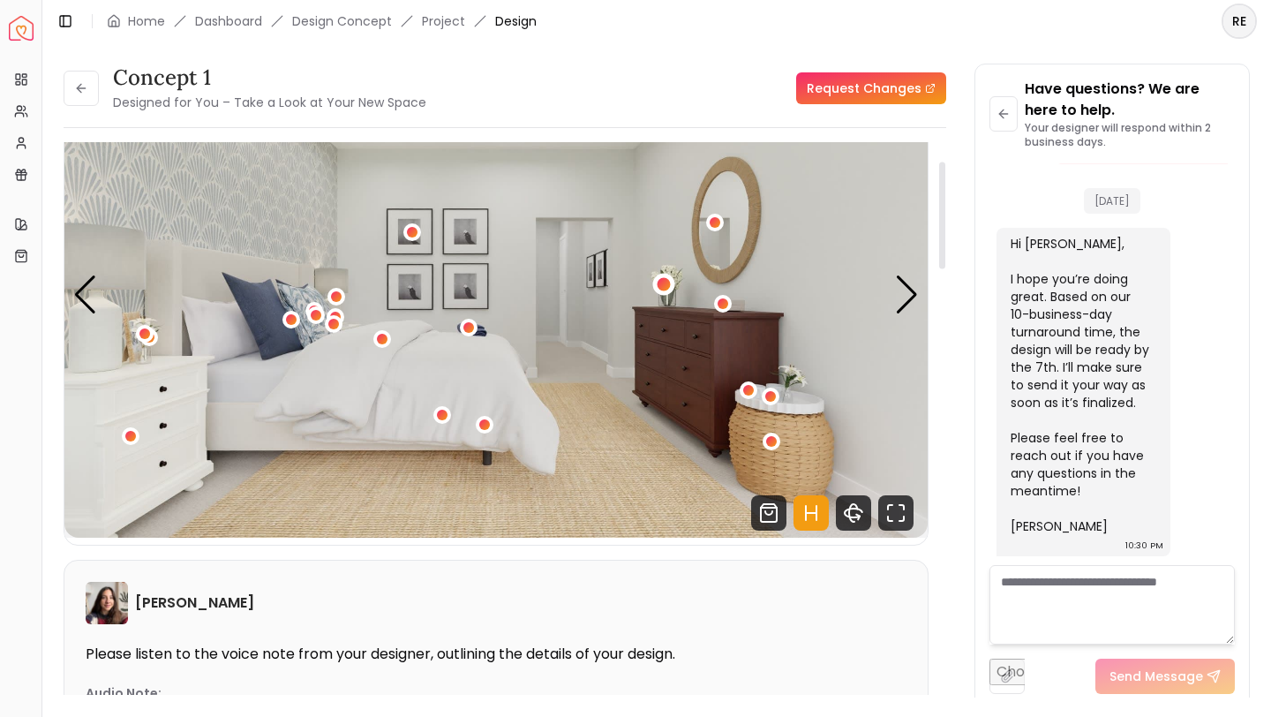
click at [665, 286] on div "2 / 4" at bounding box center [663, 284] width 13 height 13
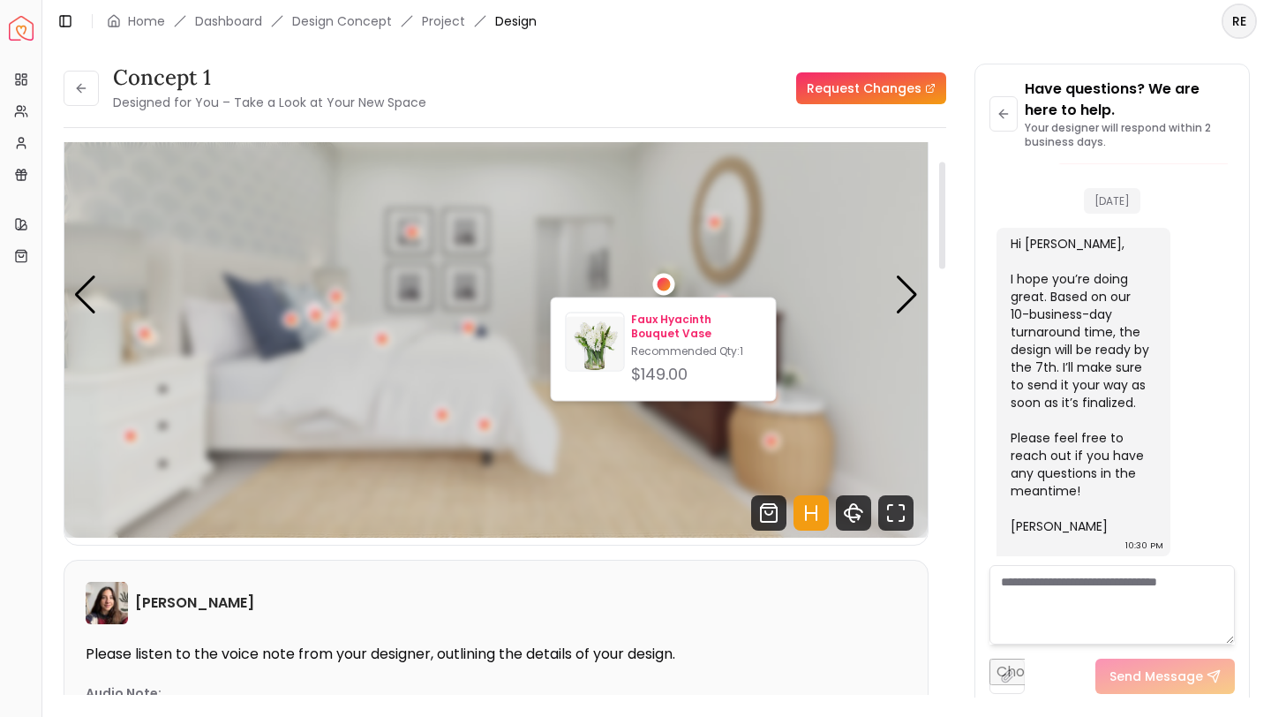
click at [673, 323] on p "Faux Hyacinth Bouquet Vase" at bounding box center [696, 326] width 130 height 28
